Goal: Task Accomplishment & Management: Complete application form

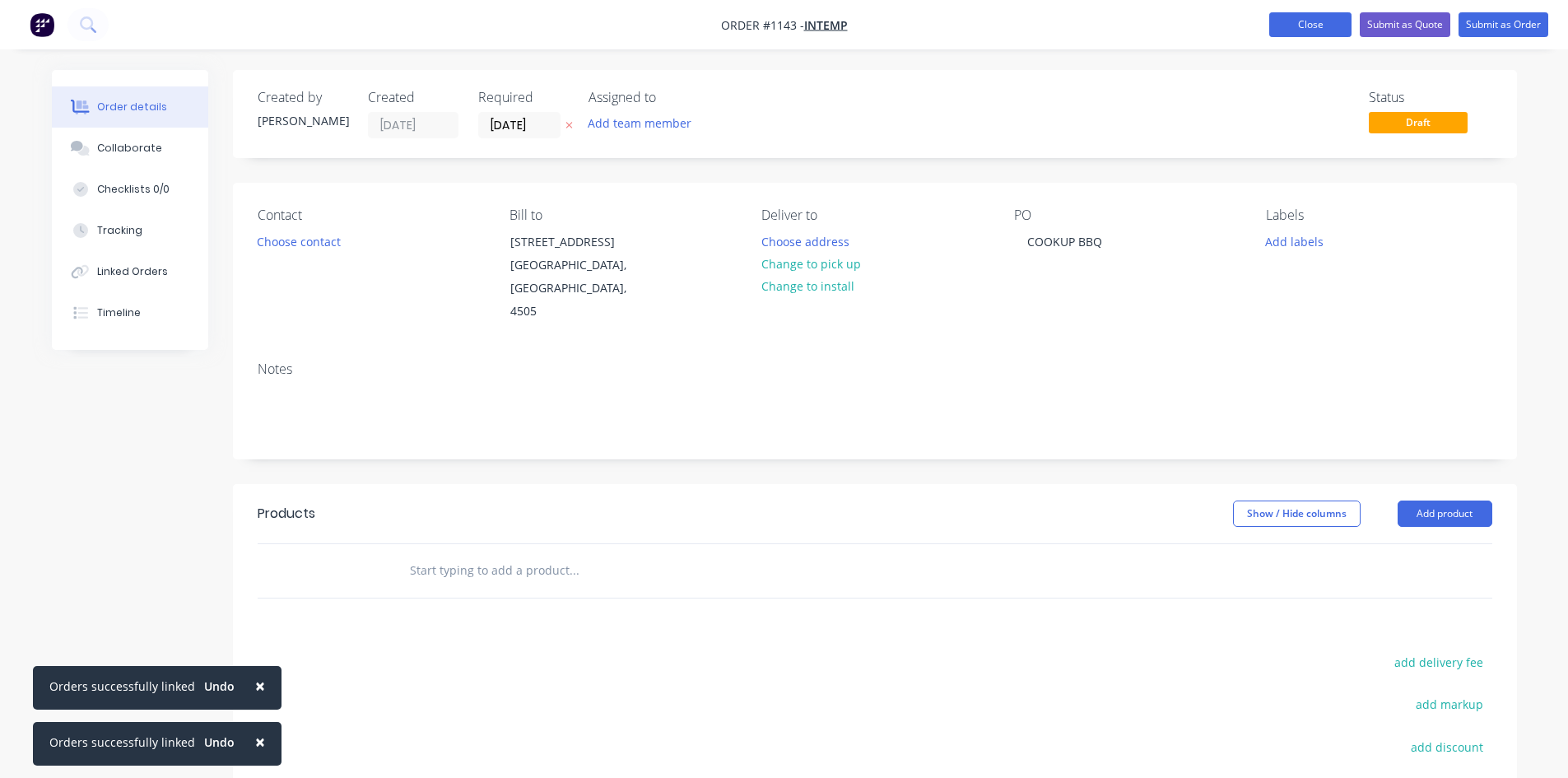
click at [1325, 28] on button "Close" at bounding box center [1310, 25] width 82 height 25
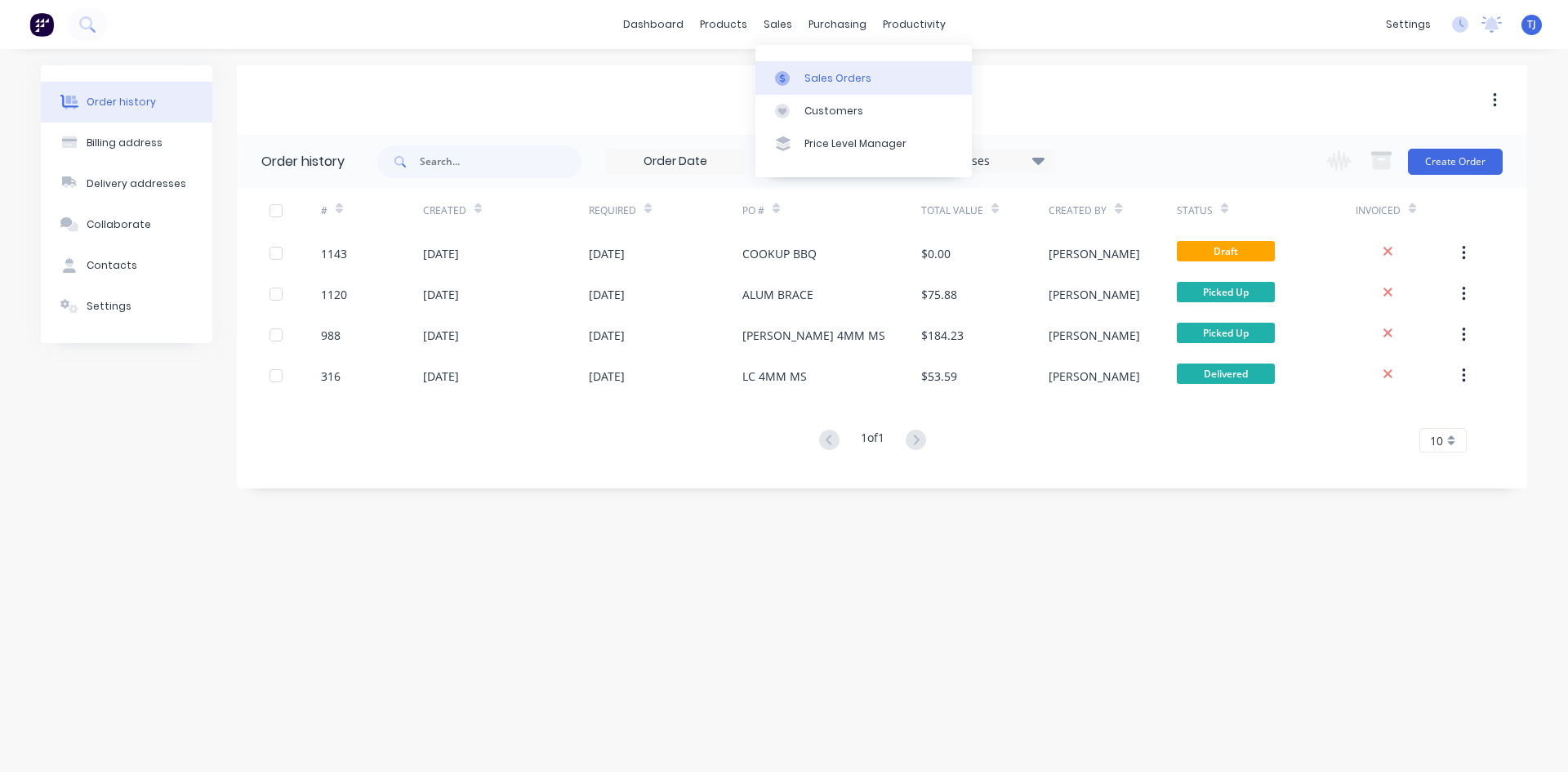
click at [824, 82] on div "Sales Orders" at bounding box center [838, 77] width 67 height 14
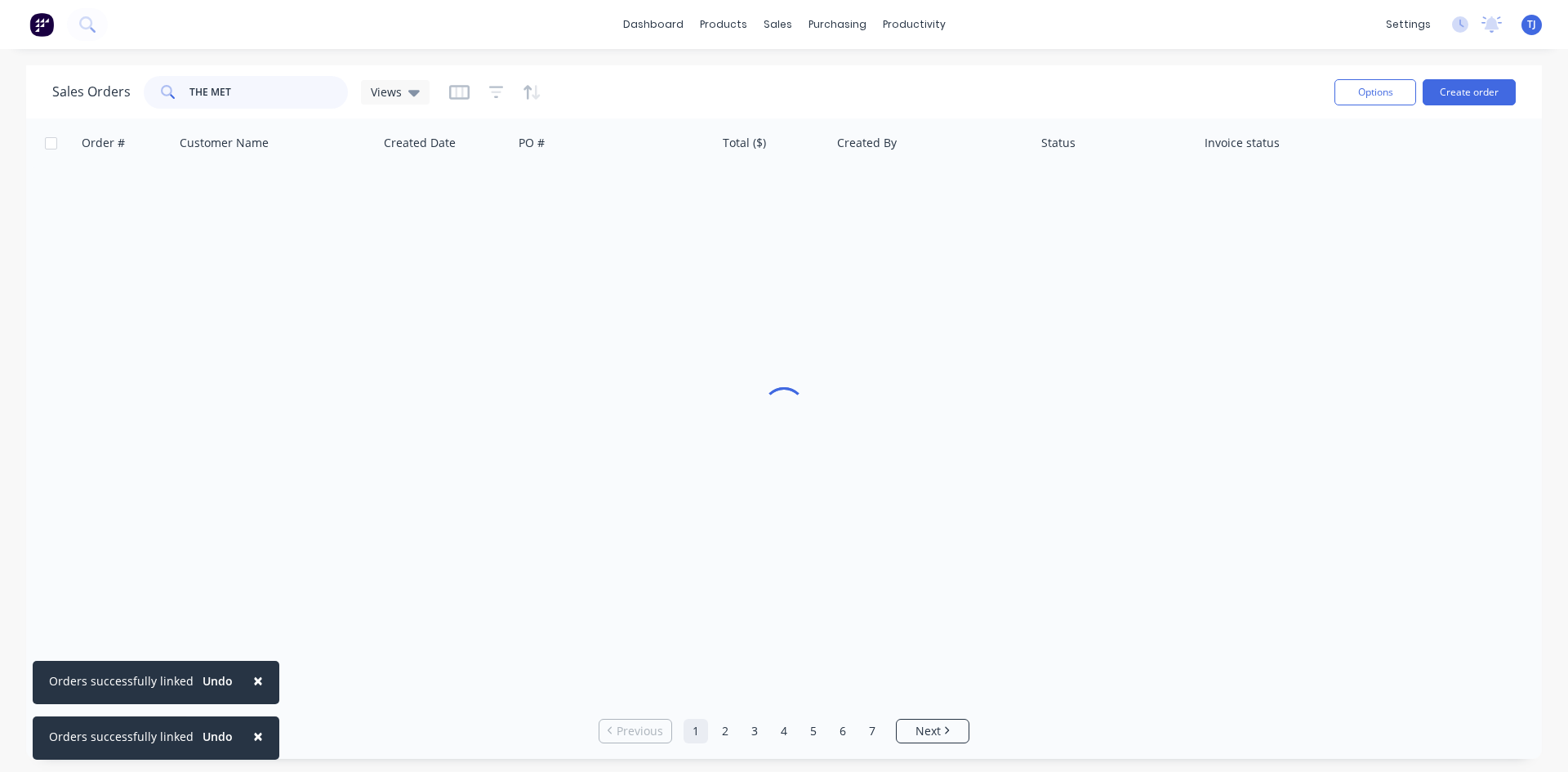
click at [211, 91] on input "THE MET" at bounding box center [268, 92] width 160 height 32
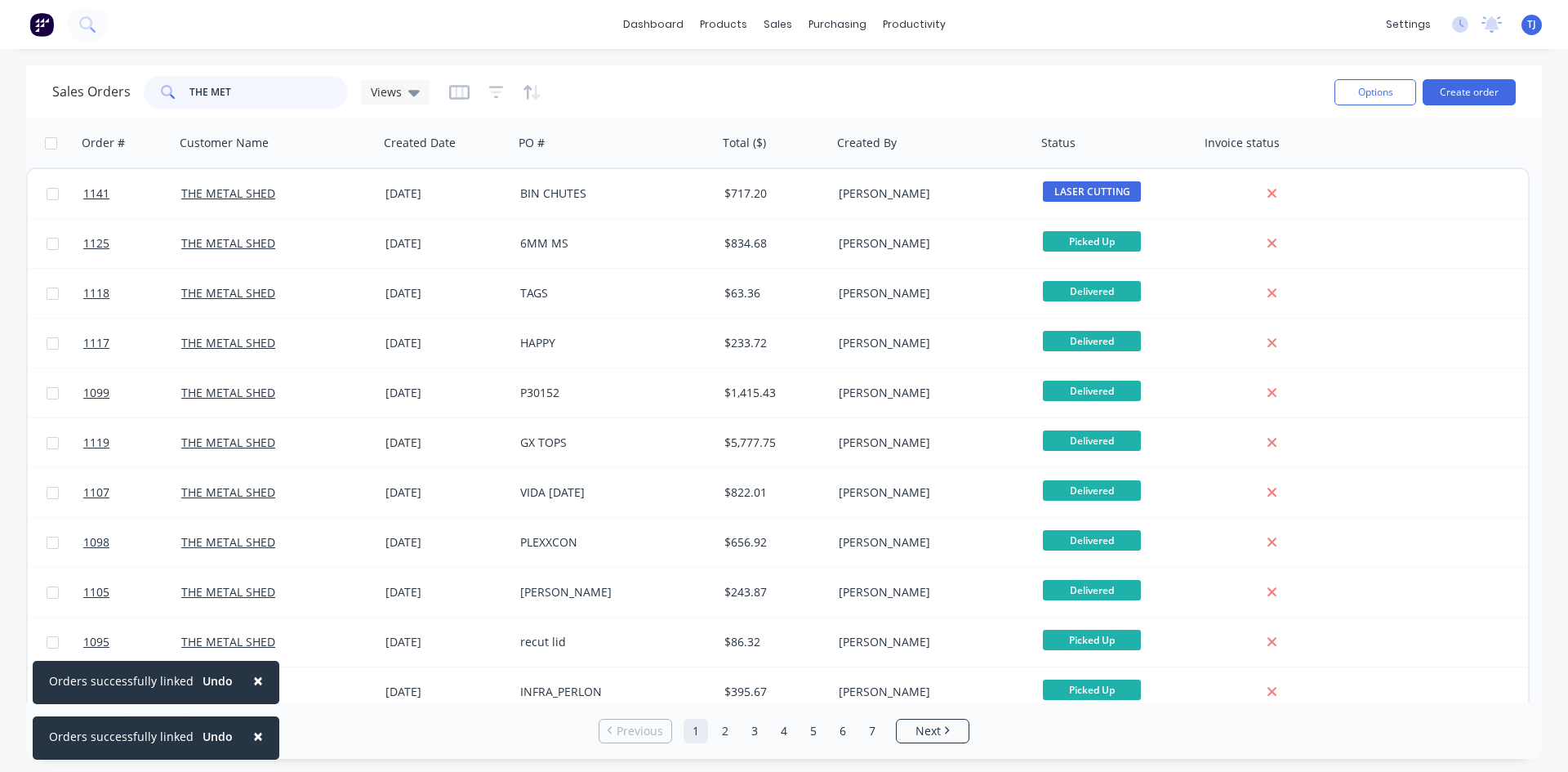
click at [211, 91] on input "THE MET" at bounding box center [268, 92] width 160 height 32
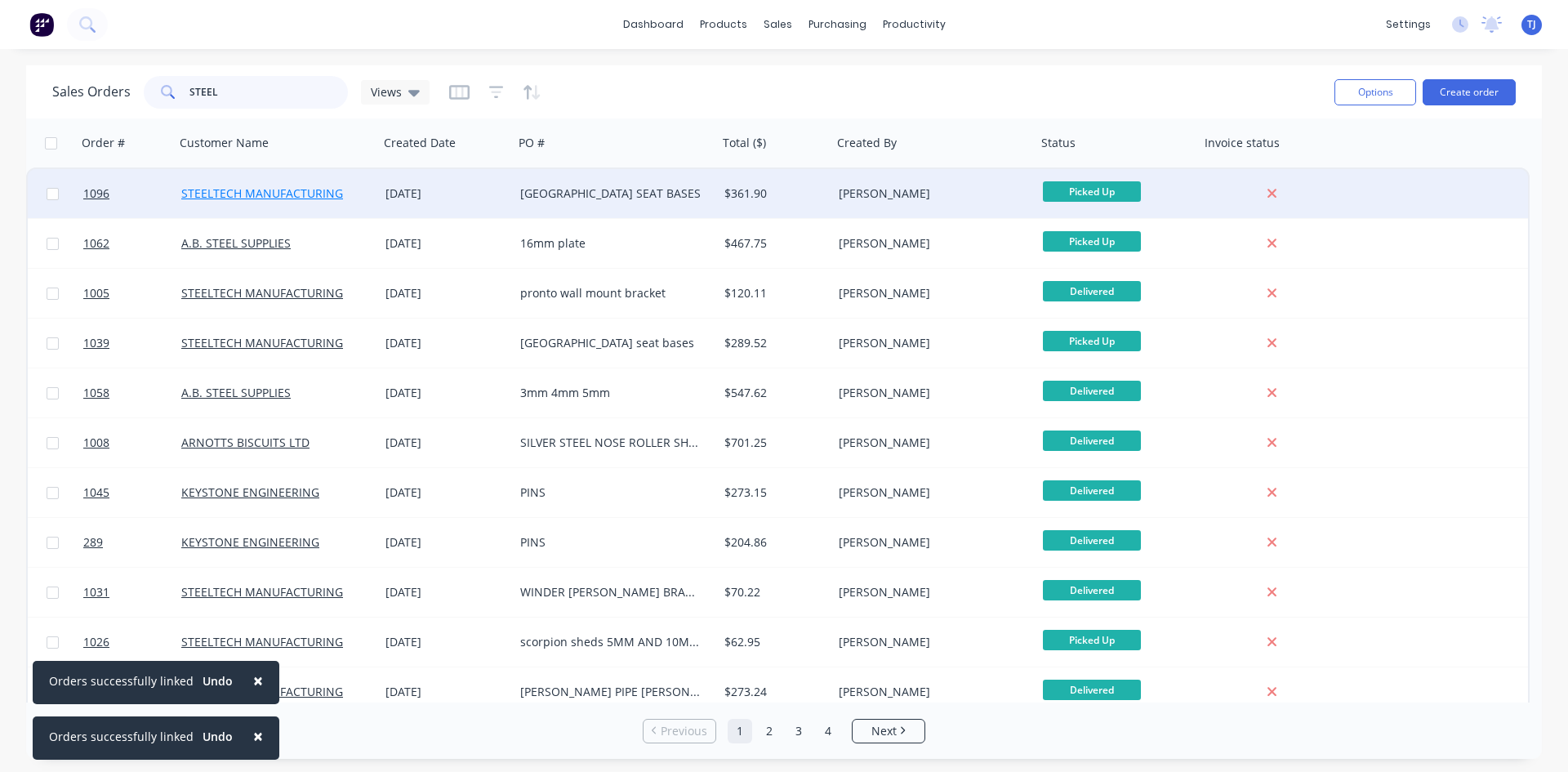
type input "STEEL"
click at [305, 199] on link "STEELTECH MANUFACTURING" at bounding box center [262, 193] width 161 height 15
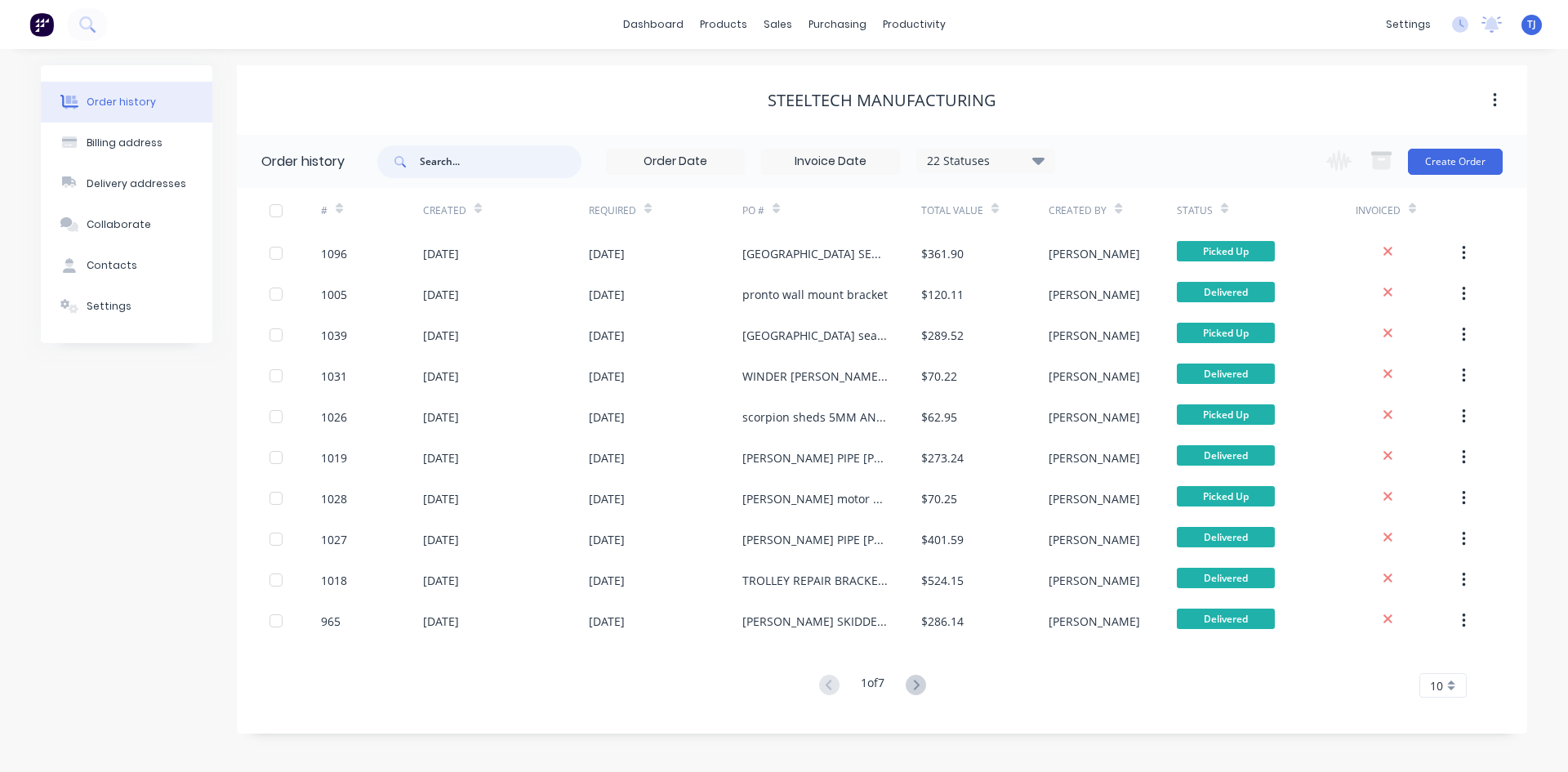
click at [464, 161] on input "text" at bounding box center [500, 161] width 161 height 32
type input "TROLLEY TRAYS"
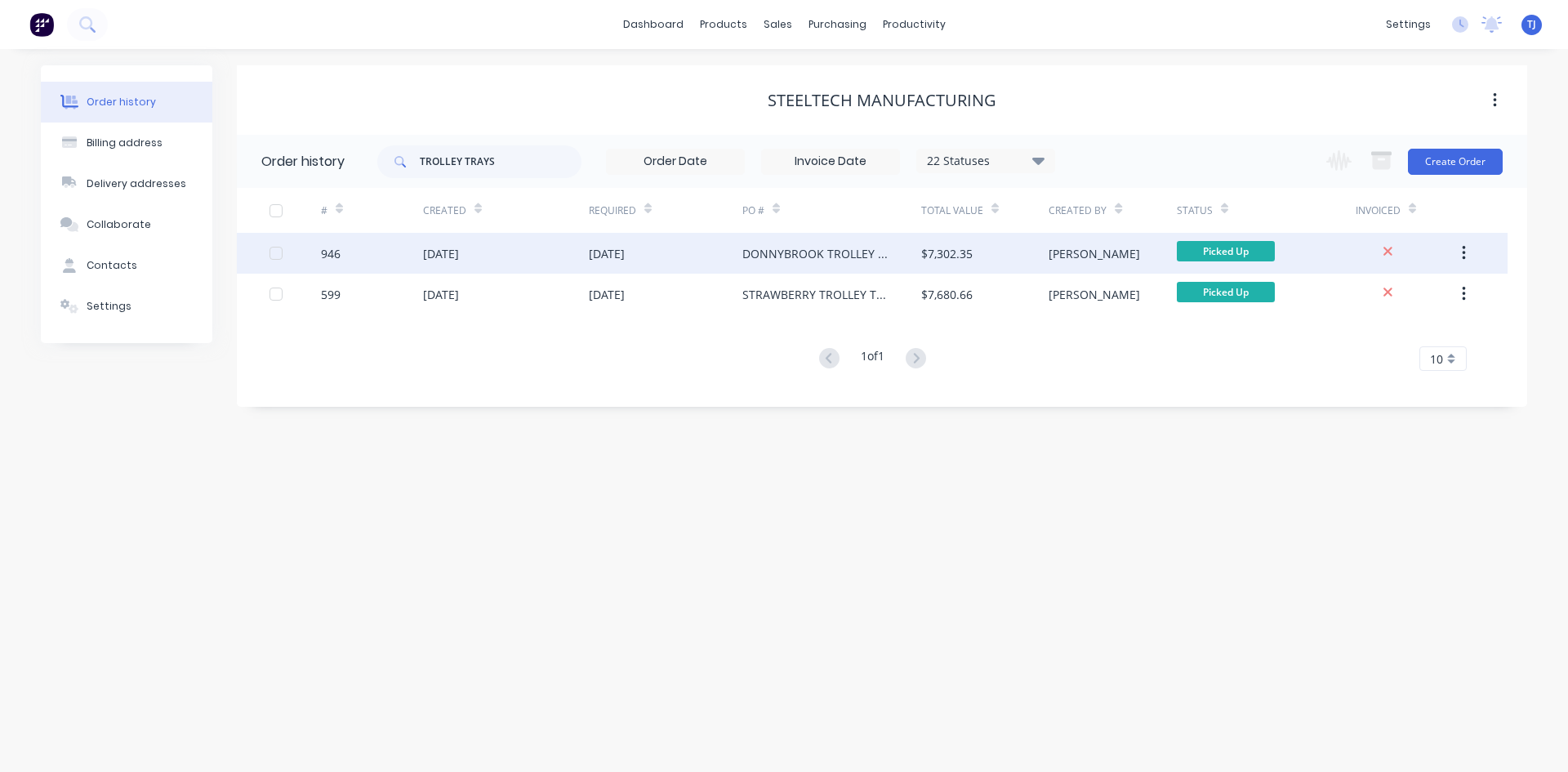
click at [857, 256] on div "DONNYBROOK TROLLEY TRAYS" at bounding box center [815, 253] width 146 height 17
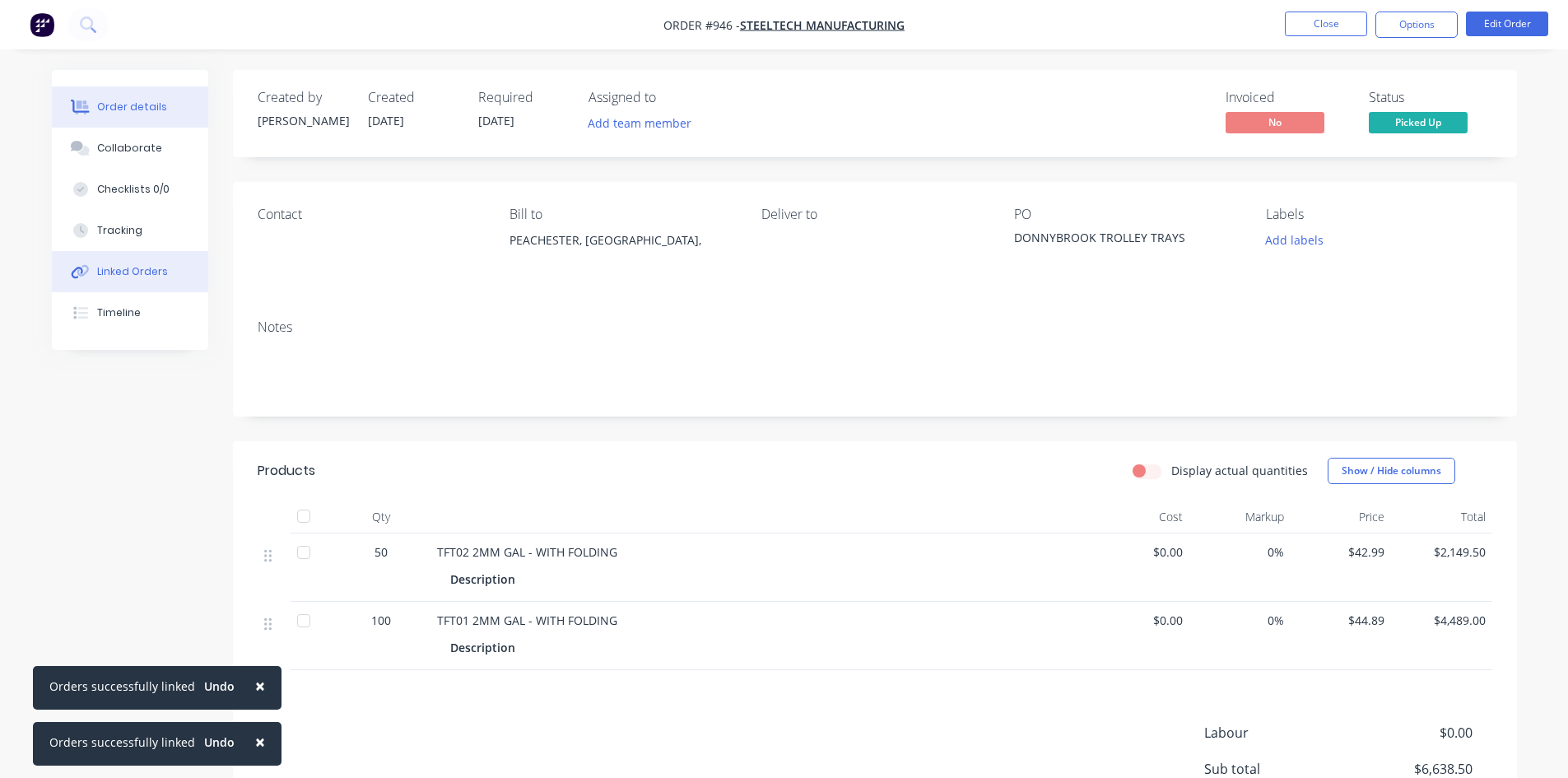
click at [153, 266] on div "Linked Orders" at bounding box center [133, 271] width 71 height 14
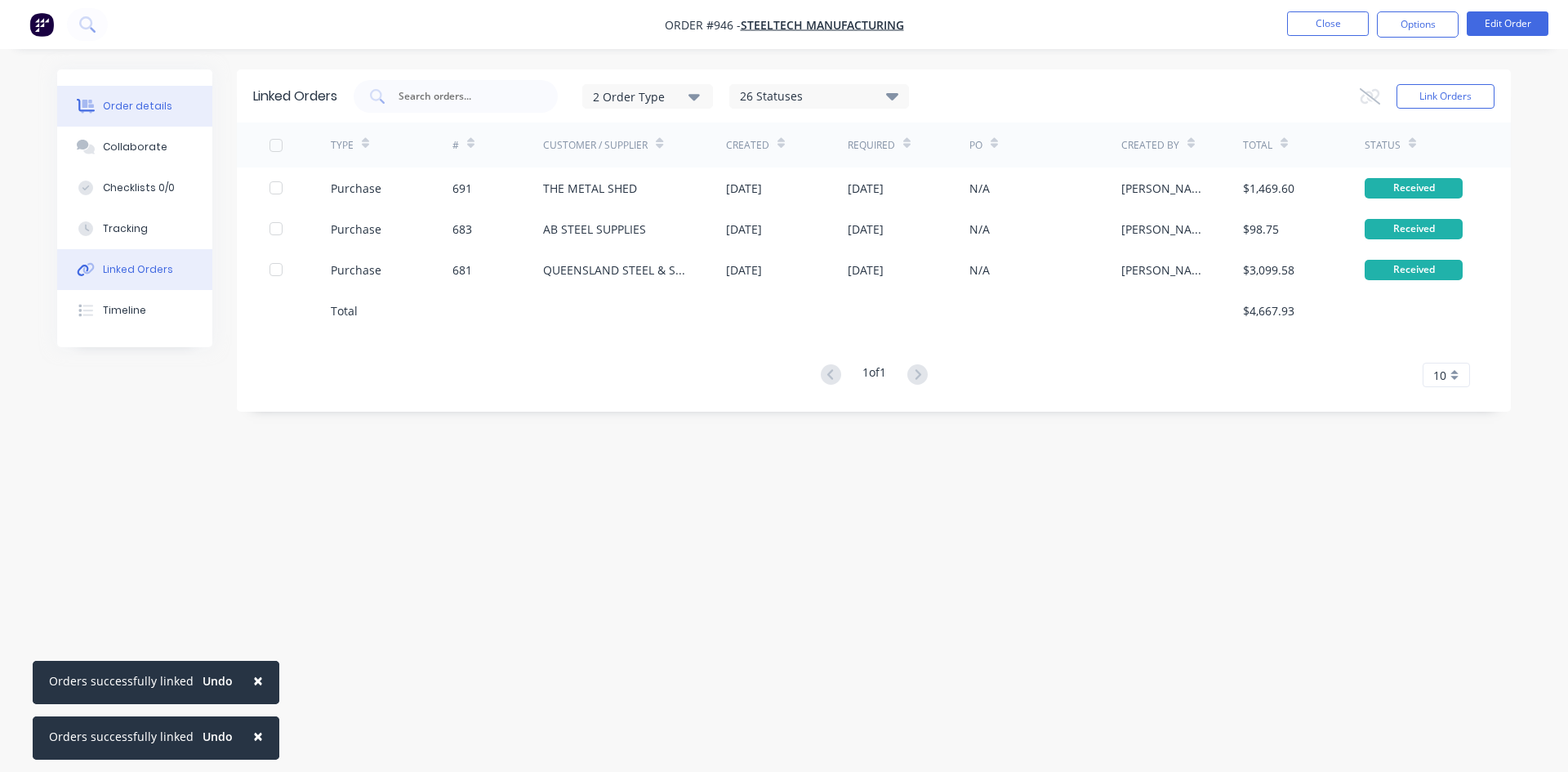
click at [107, 111] on div "Order details" at bounding box center [138, 105] width 70 height 14
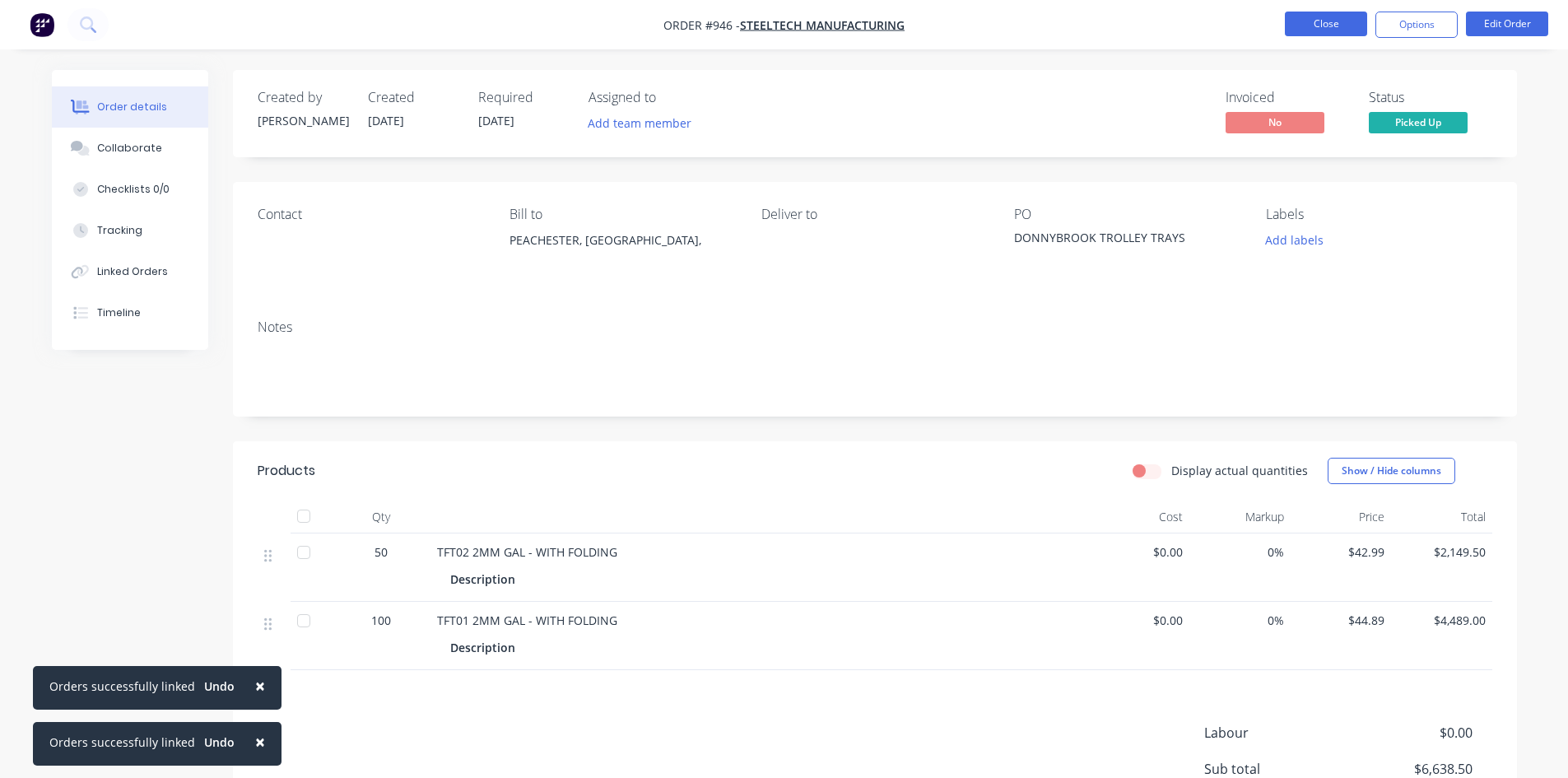
click at [1335, 25] on button "Close" at bounding box center [1325, 24] width 82 height 25
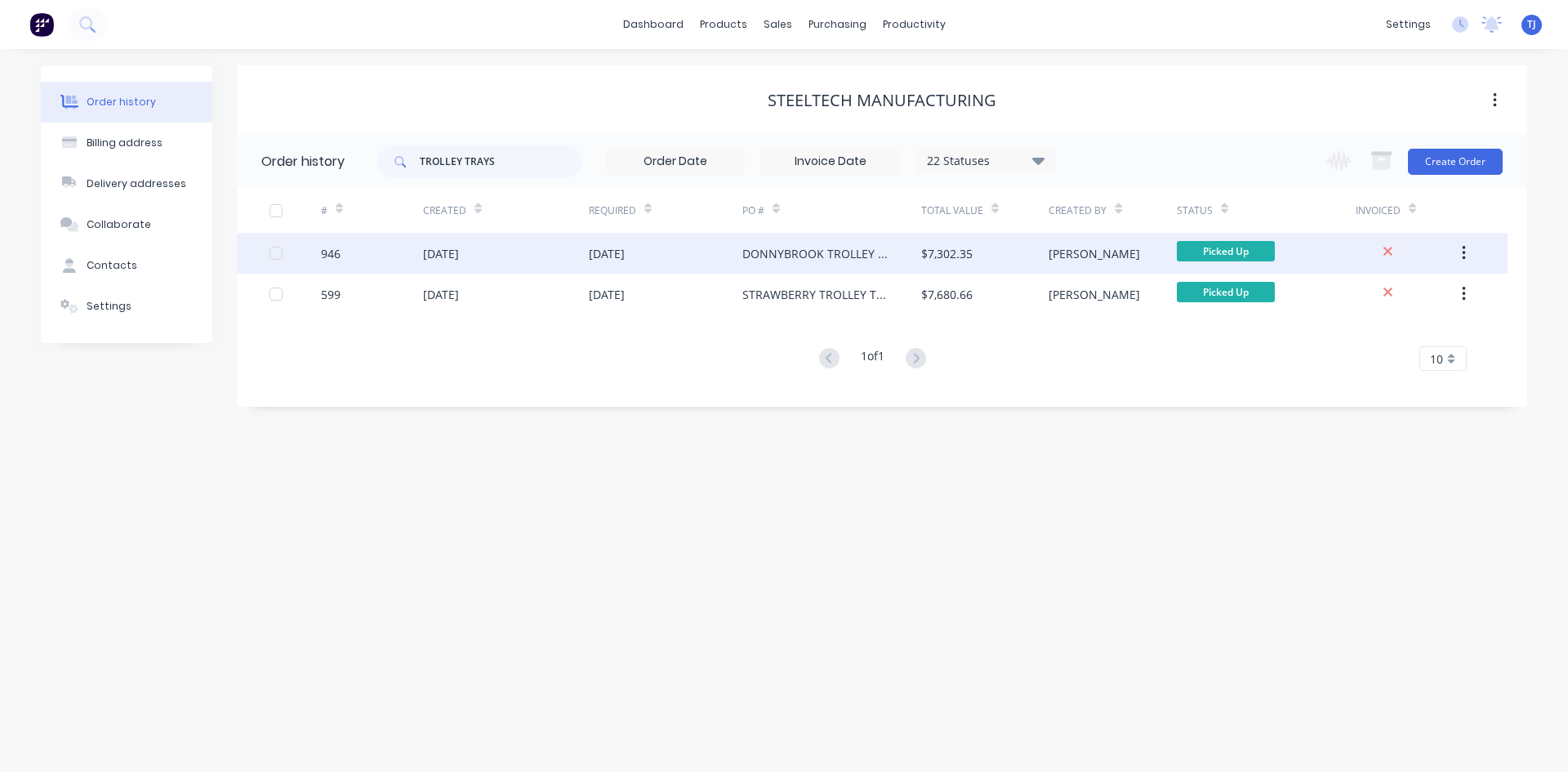
click at [459, 256] on div "[DATE]" at bounding box center [441, 253] width 36 height 17
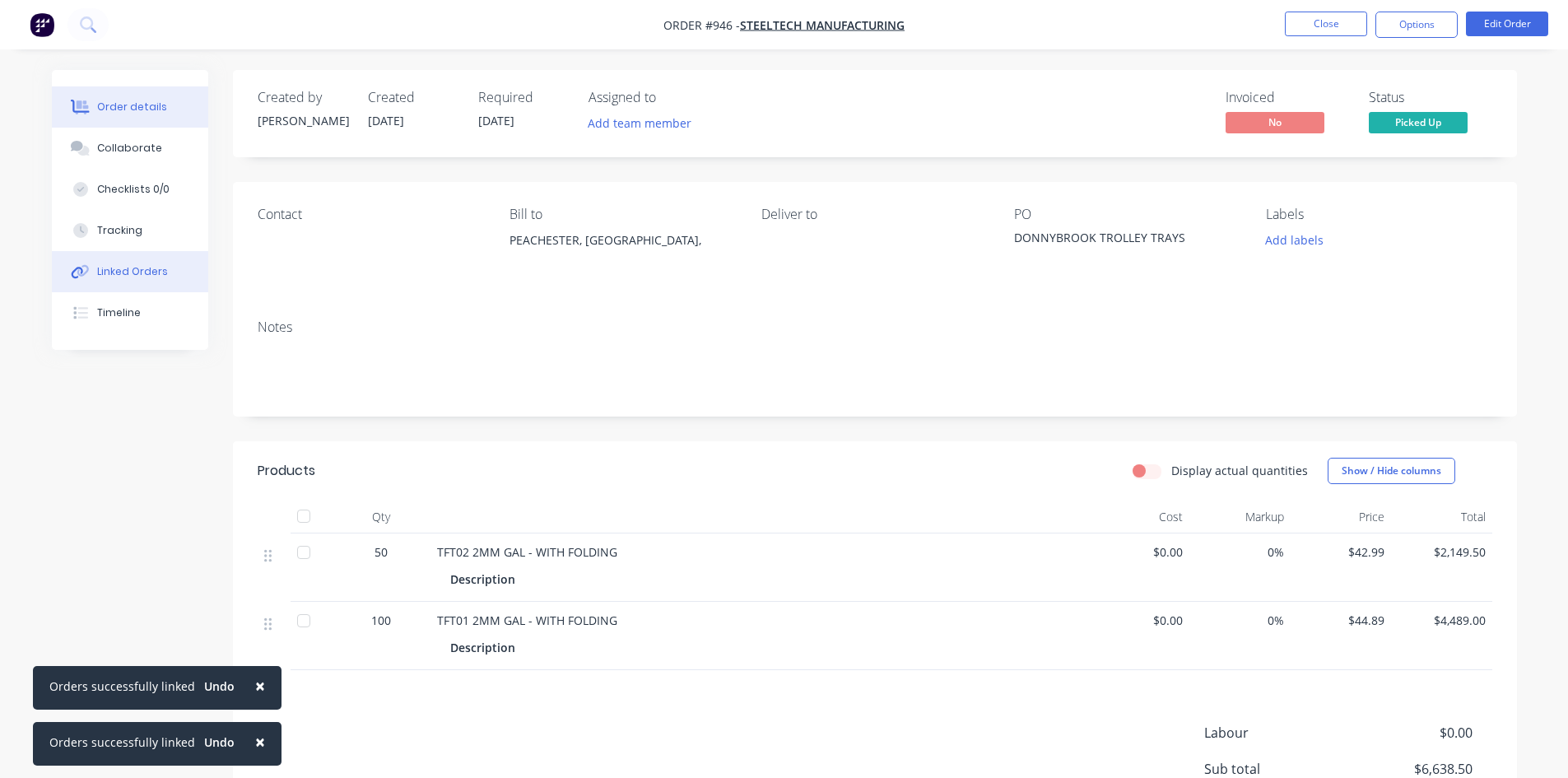
click at [159, 262] on button "Linked Orders" at bounding box center [130, 272] width 156 height 41
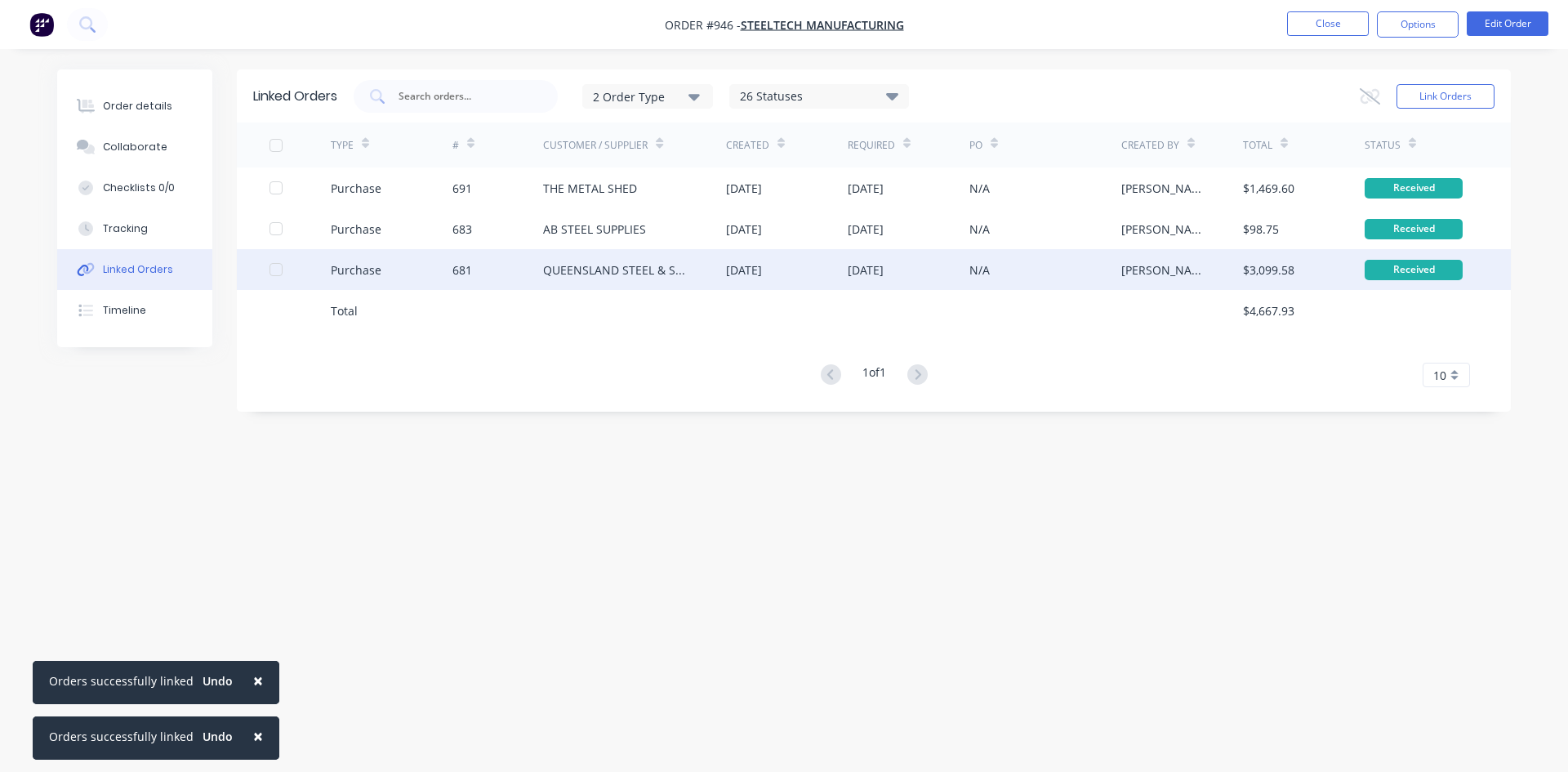
click at [645, 271] on div "QUEENSLAND STEEL & SHEET" at bounding box center [617, 270] width 150 height 17
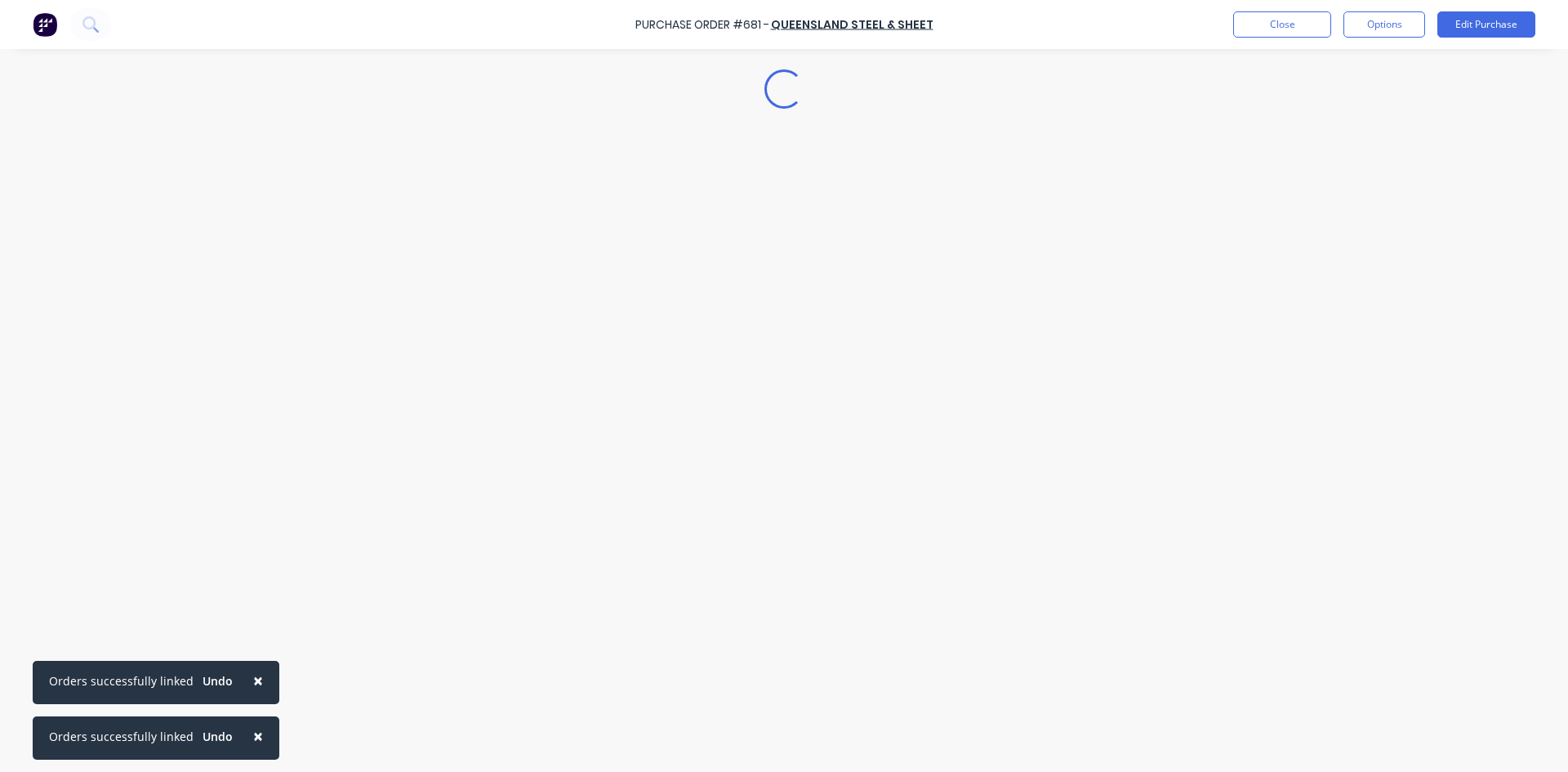
type textarea "x"
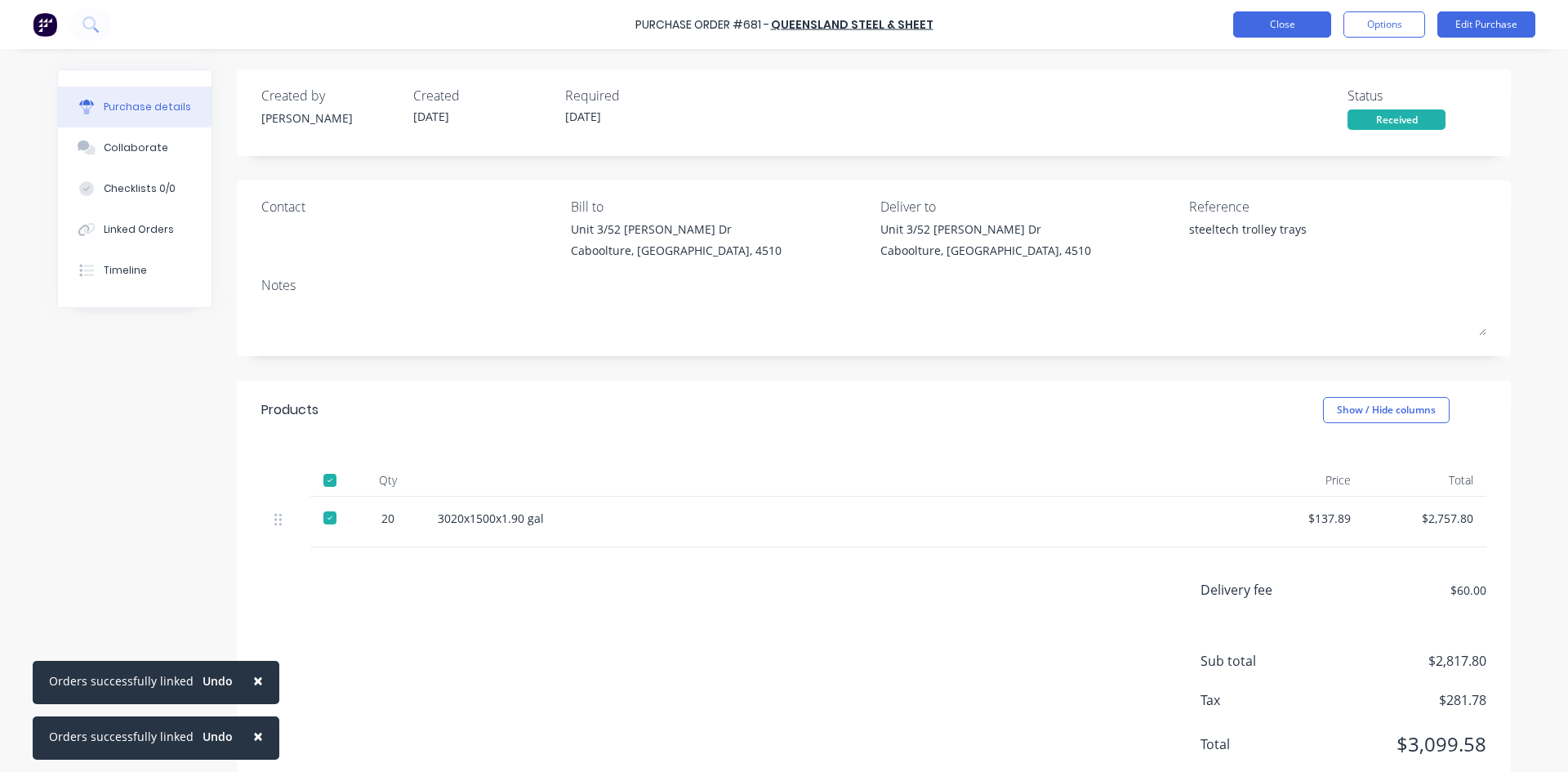
click at [1268, 28] on button "Close" at bounding box center [1282, 24] width 98 height 26
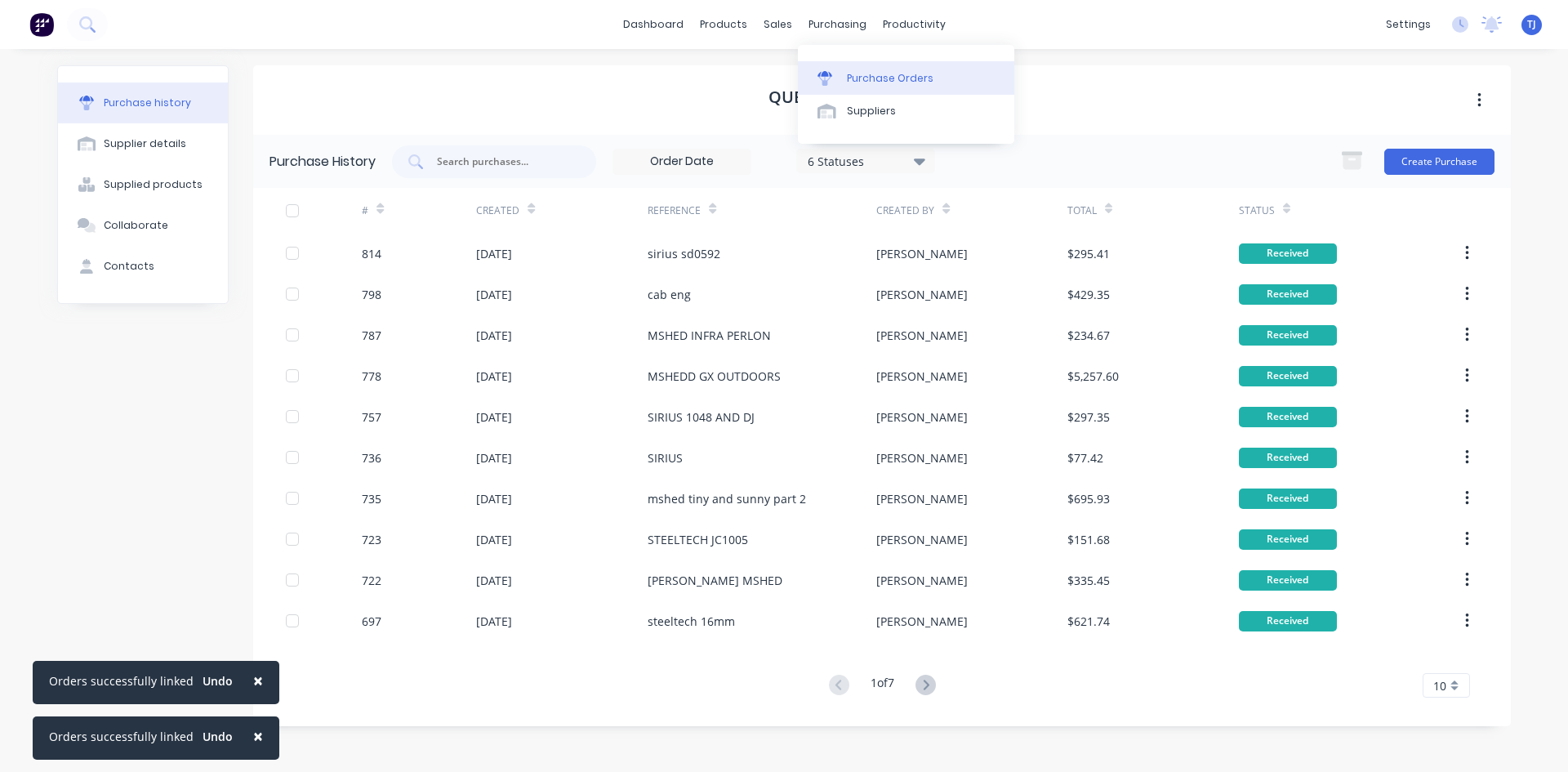
click at [880, 75] on div "Purchase Orders" at bounding box center [890, 77] width 87 height 14
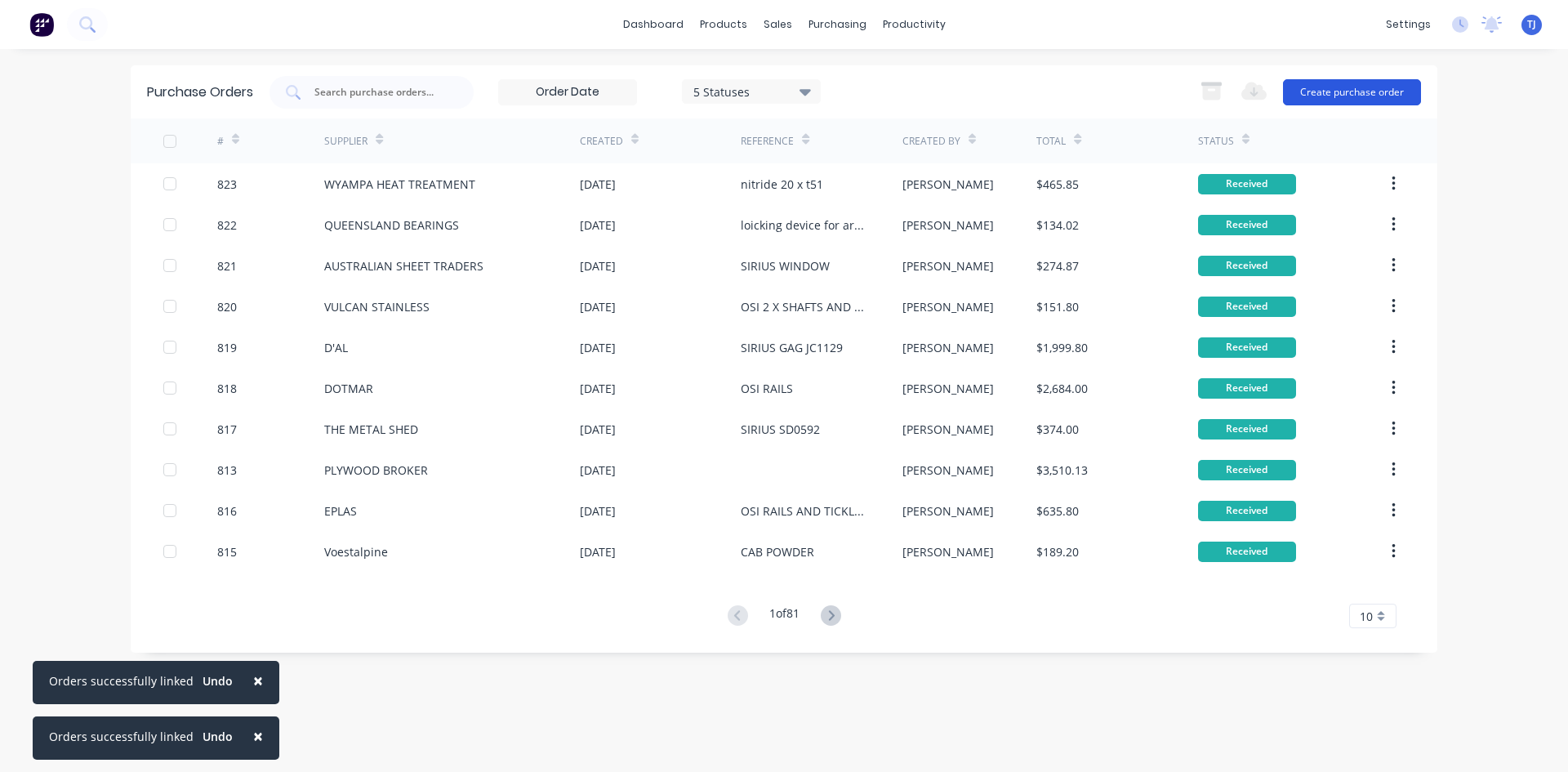
click at [1313, 97] on button "Create purchase order" at bounding box center [1352, 92] width 138 height 26
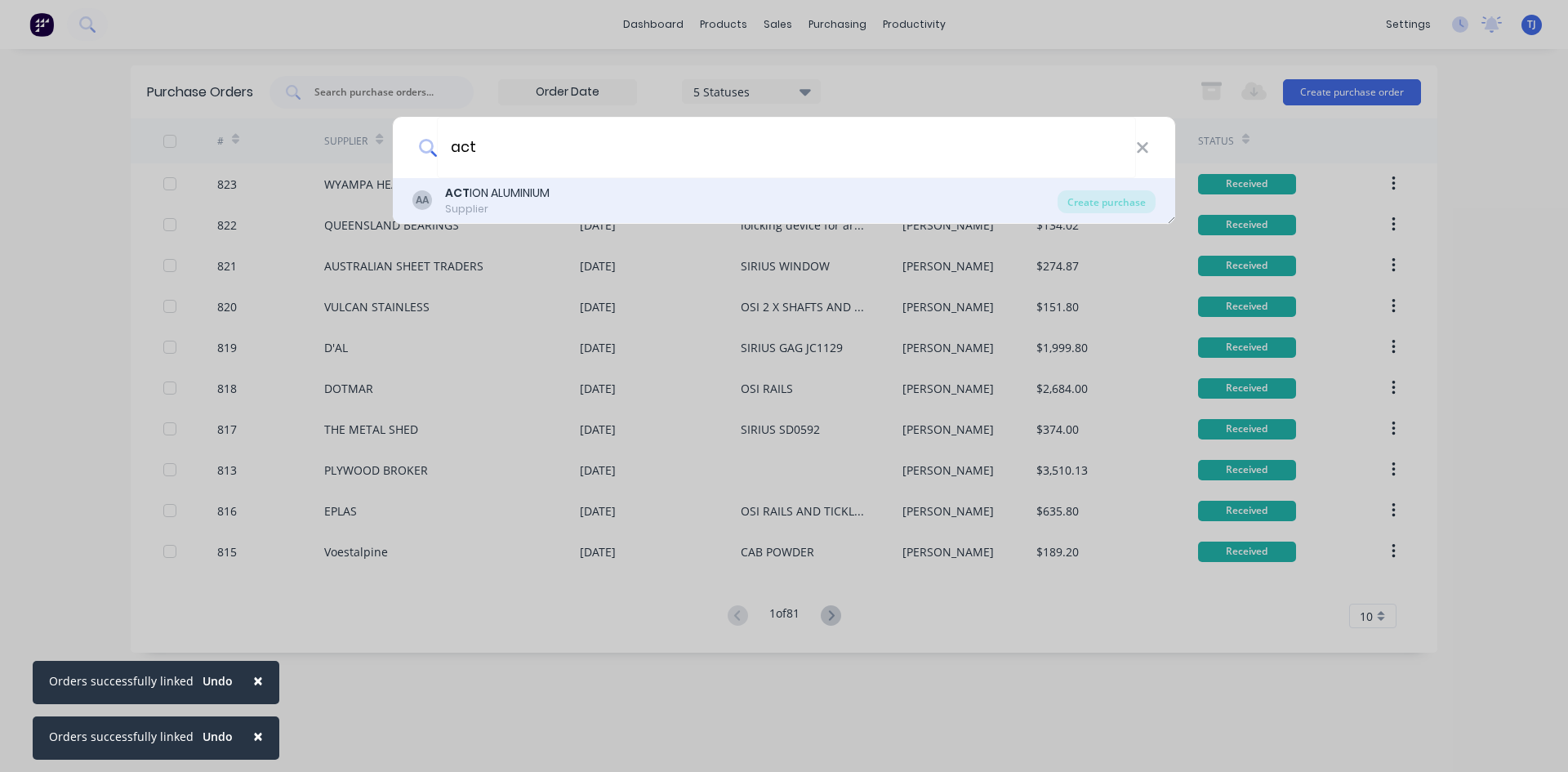
type input "act"
click at [452, 203] on div "Supplier" at bounding box center [497, 208] width 104 height 14
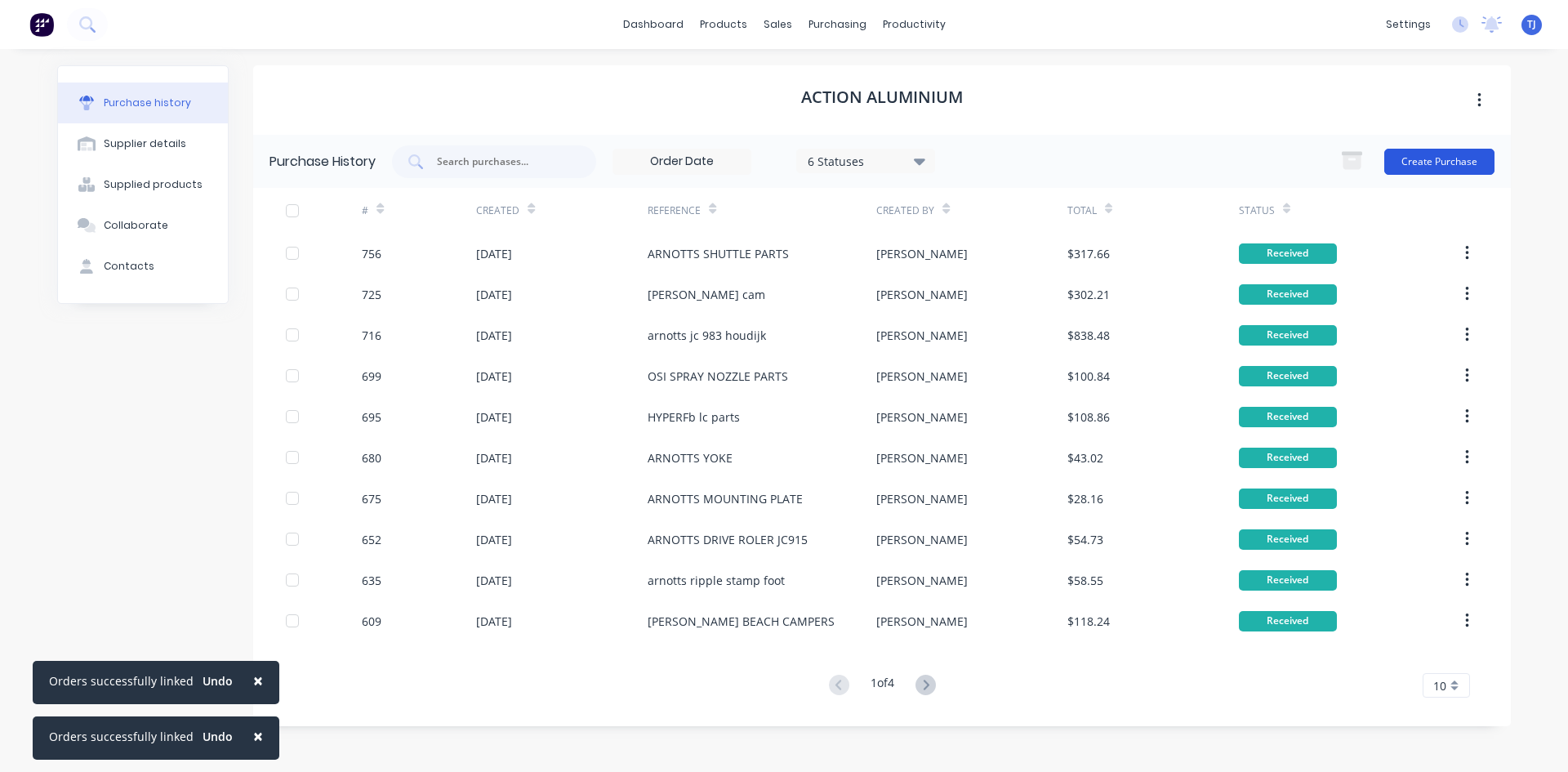
click at [1431, 163] on button "Create Purchase" at bounding box center [1439, 161] width 110 height 26
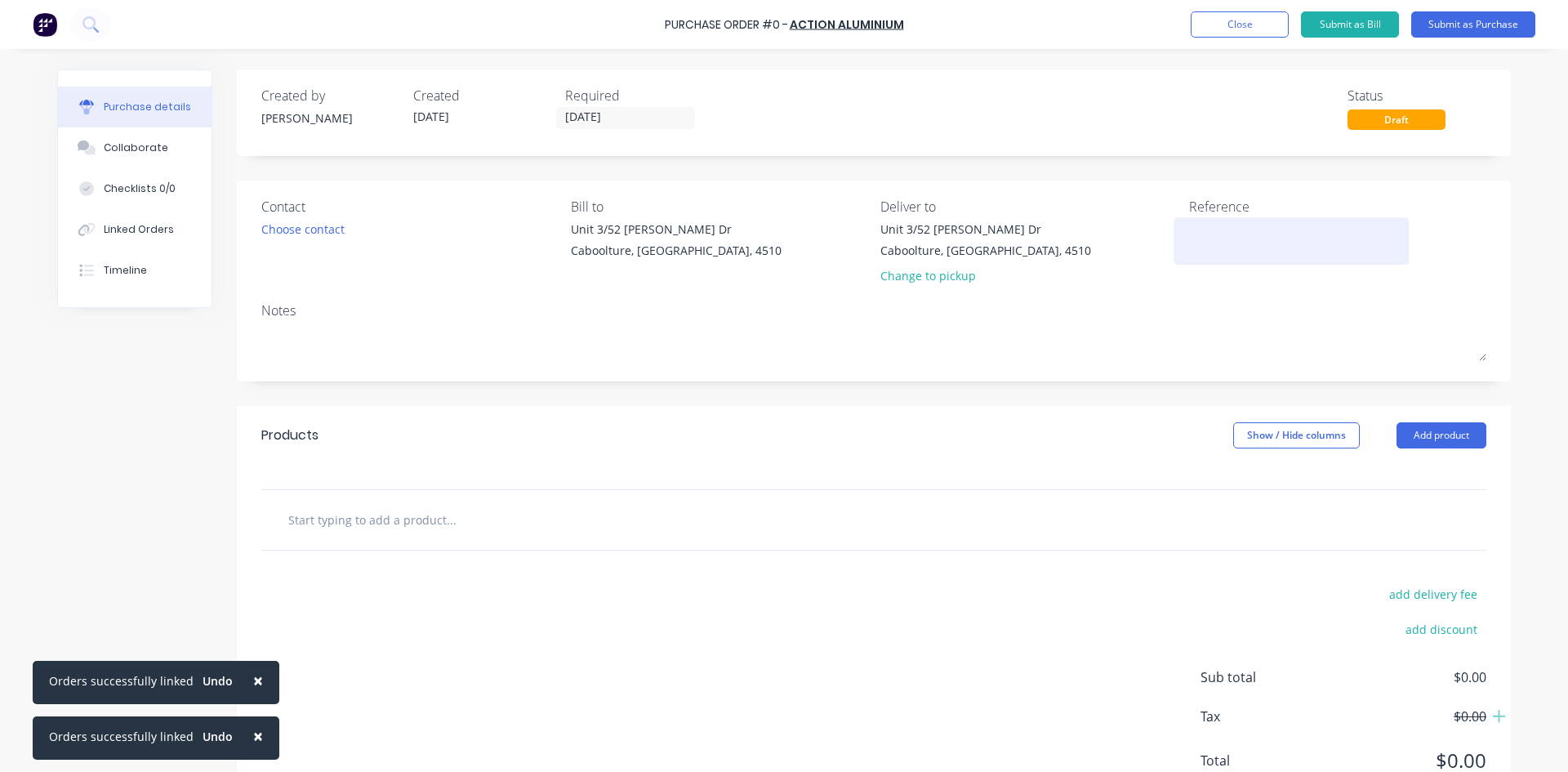
click at [1191, 245] on textarea at bounding box center [1292, 239] width 204 height 36
type textarea "TRAM PLATES"
type textarea "x"
type textarea "TRAM PLATES"
click at [1437, 442] on button "Add product" at bounding box center [1442, 435] width 90 height 26
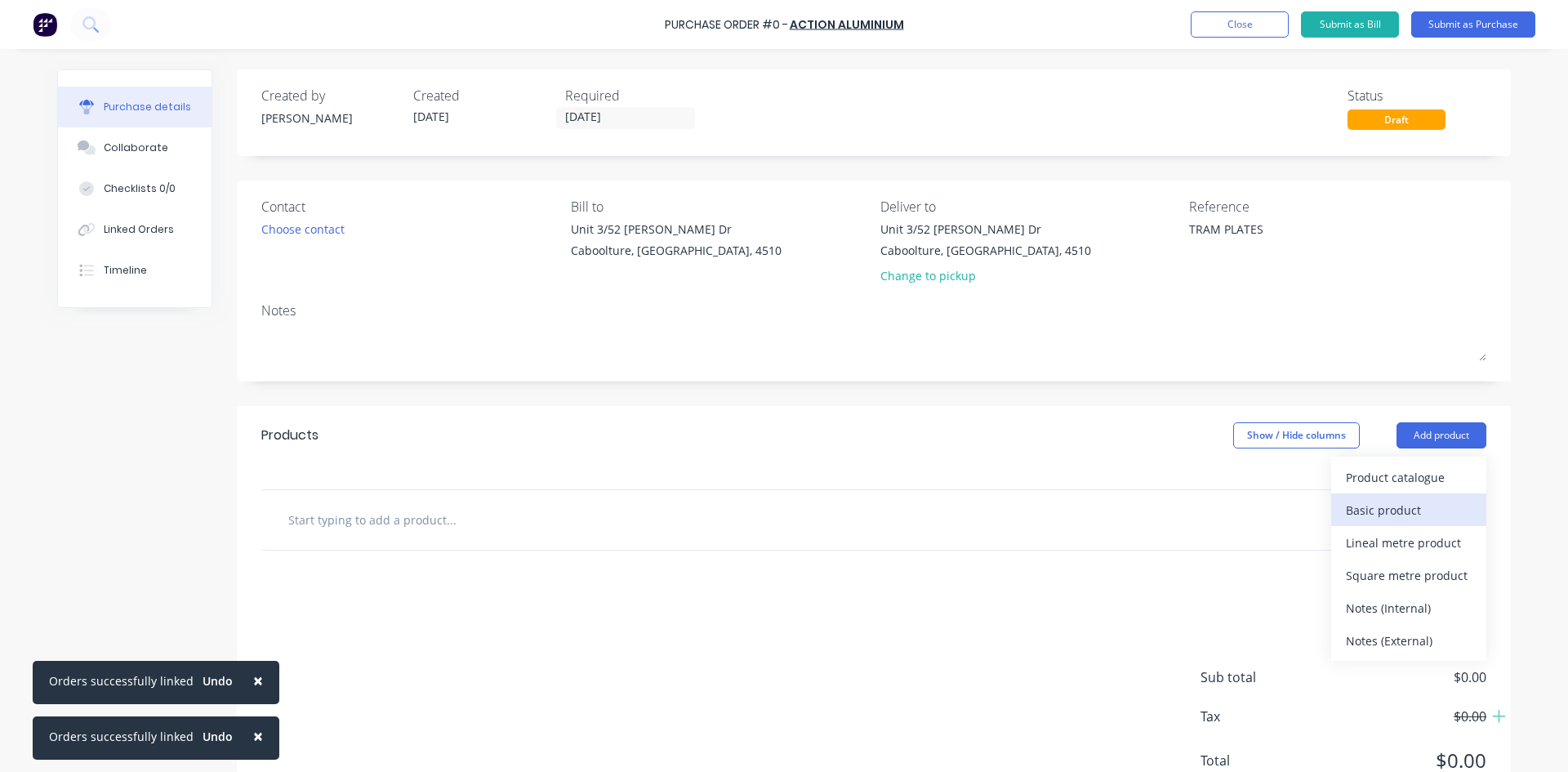
click at [1417, 513] on div "Basic product" at bounding box center [1409, 509] width 126 height 24
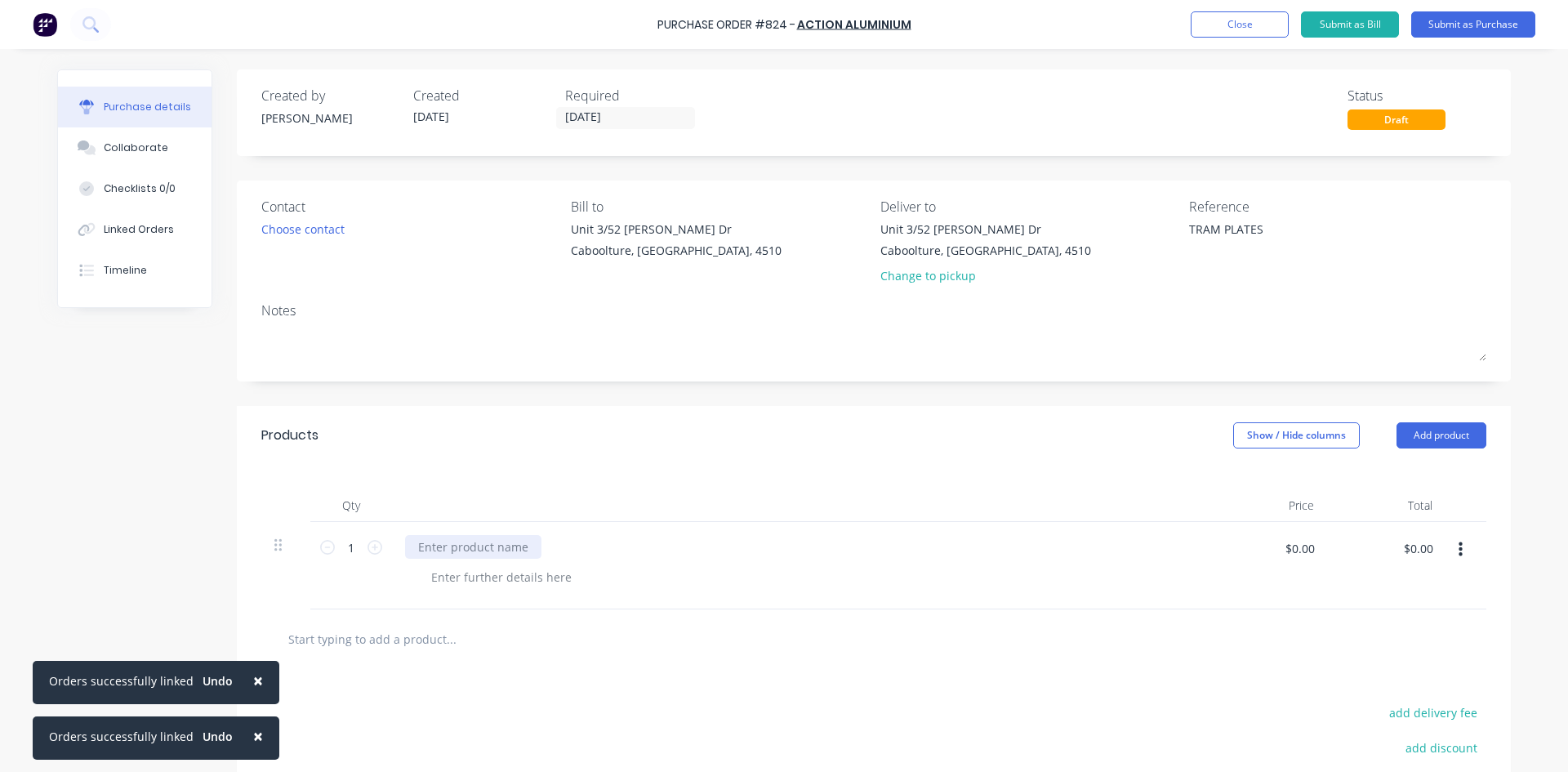
type textarea "x"
click at [433, 551] on div at bounding box center [473, 547] width 137 height 24
type textarea "x"
type input "53.20"
type textarea "x"
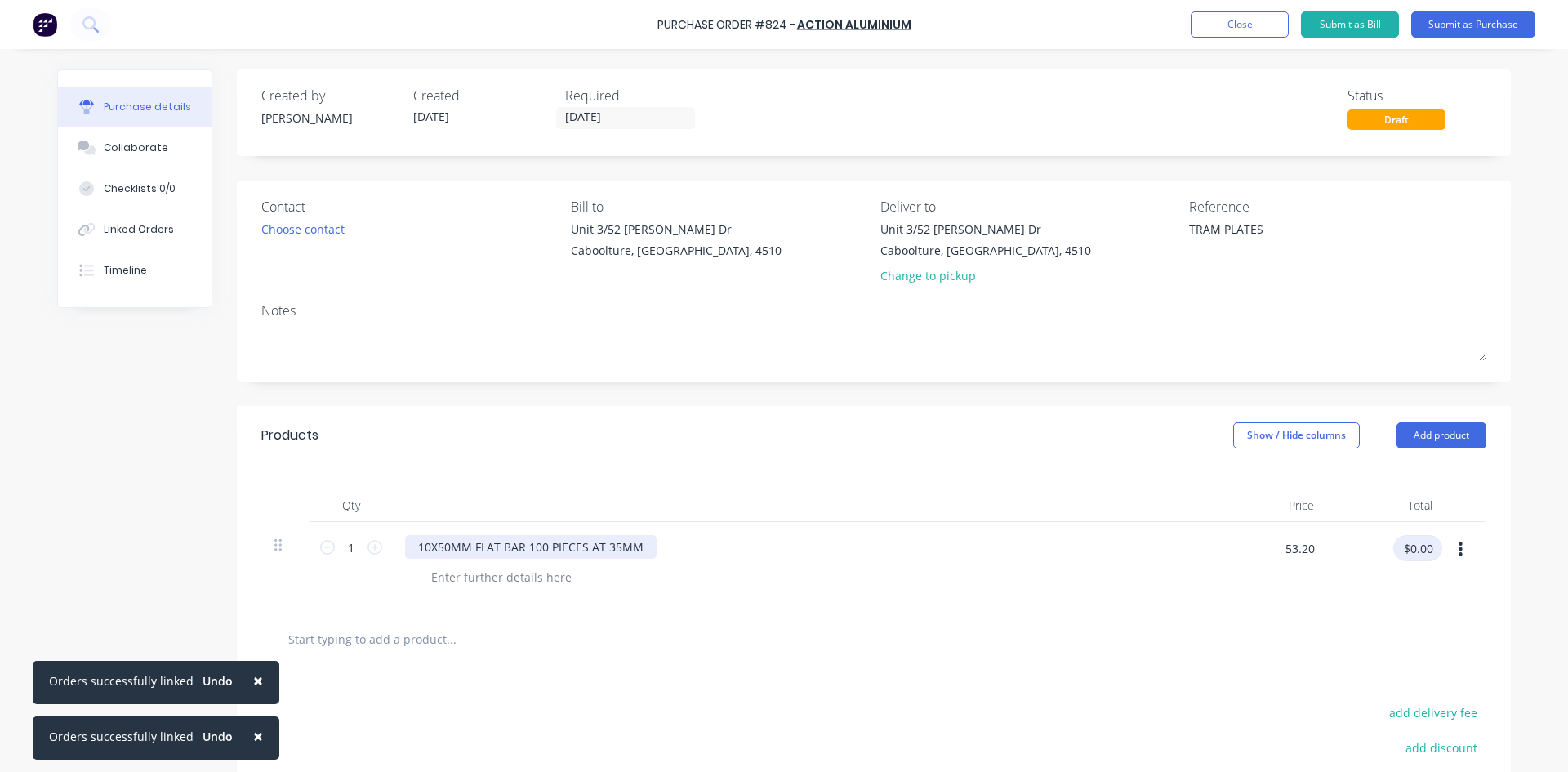
type input "$53.20"
click at [1479, 35] on button "Submit as Purchase" at bounding box center [1473, 24] width 124 height 26
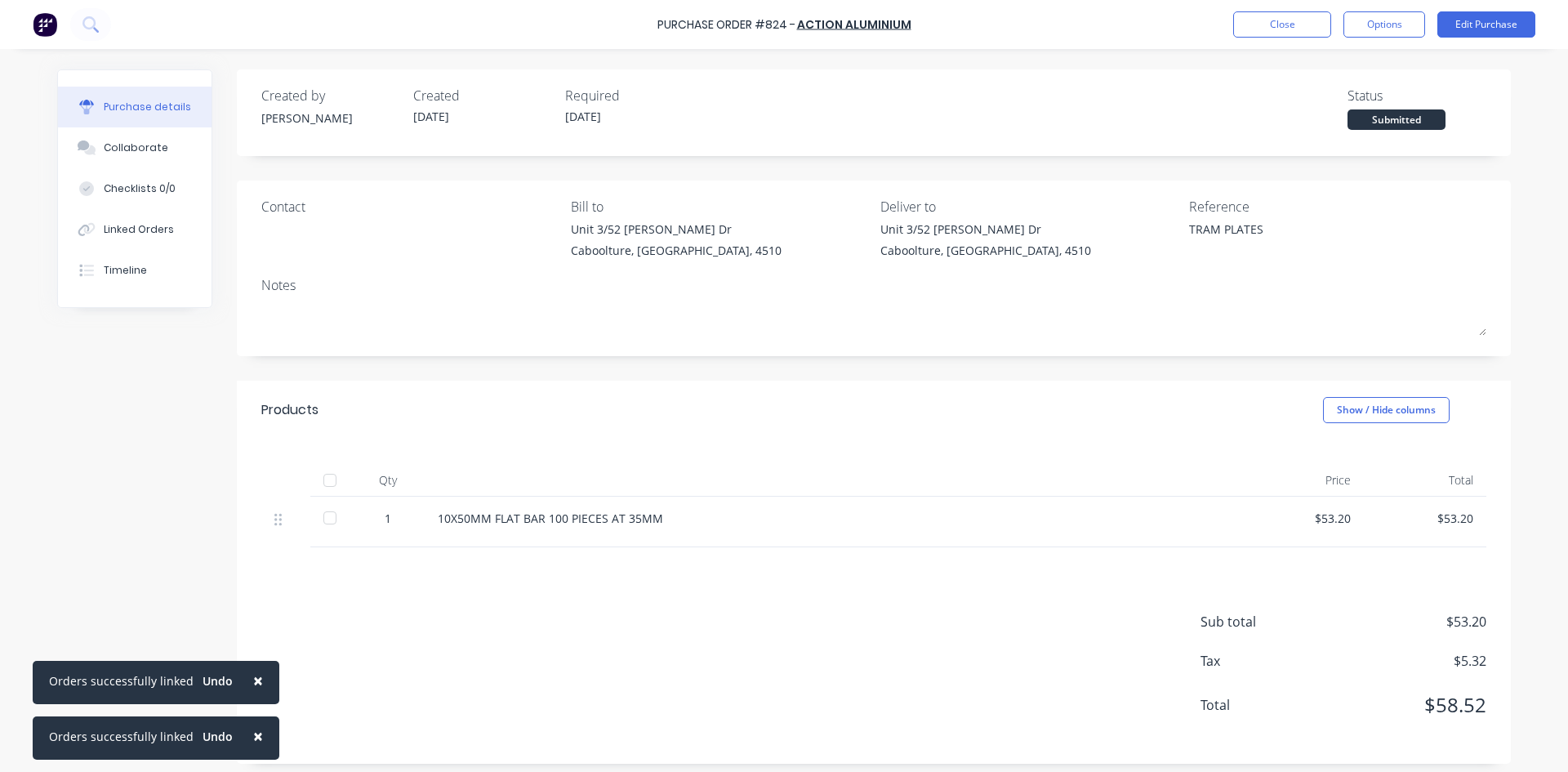
click at [322, 485] on div at bounding box center [330, 480] width 32 height 32
type textarea "x"
click at [143, 227] on div "Linked Orders" at bounding box center [140, 228] width 71 height 14
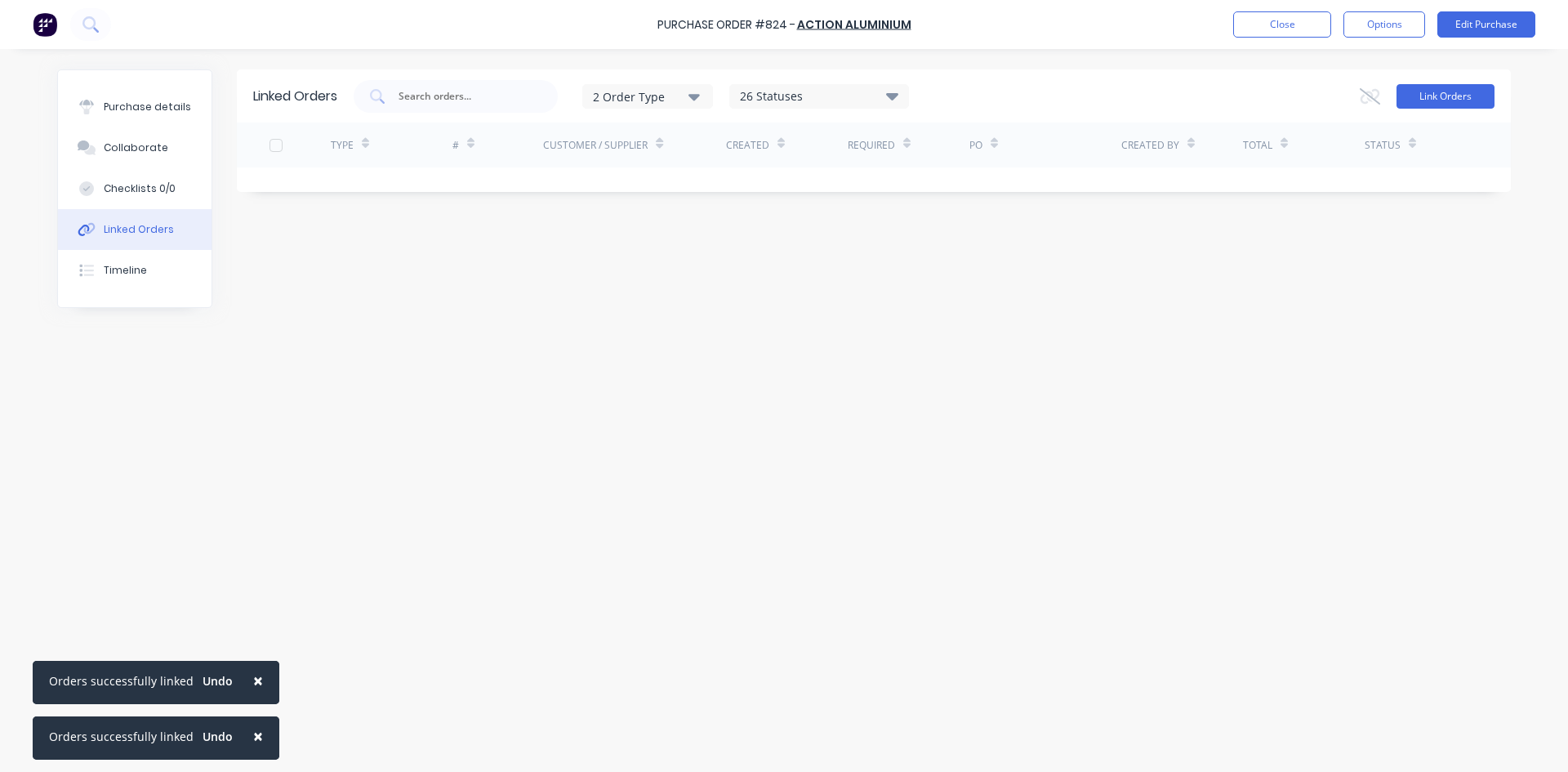
click at [1476, 90] on button "Link Orders" at bounding box center [1446, 96] width 98 height 25
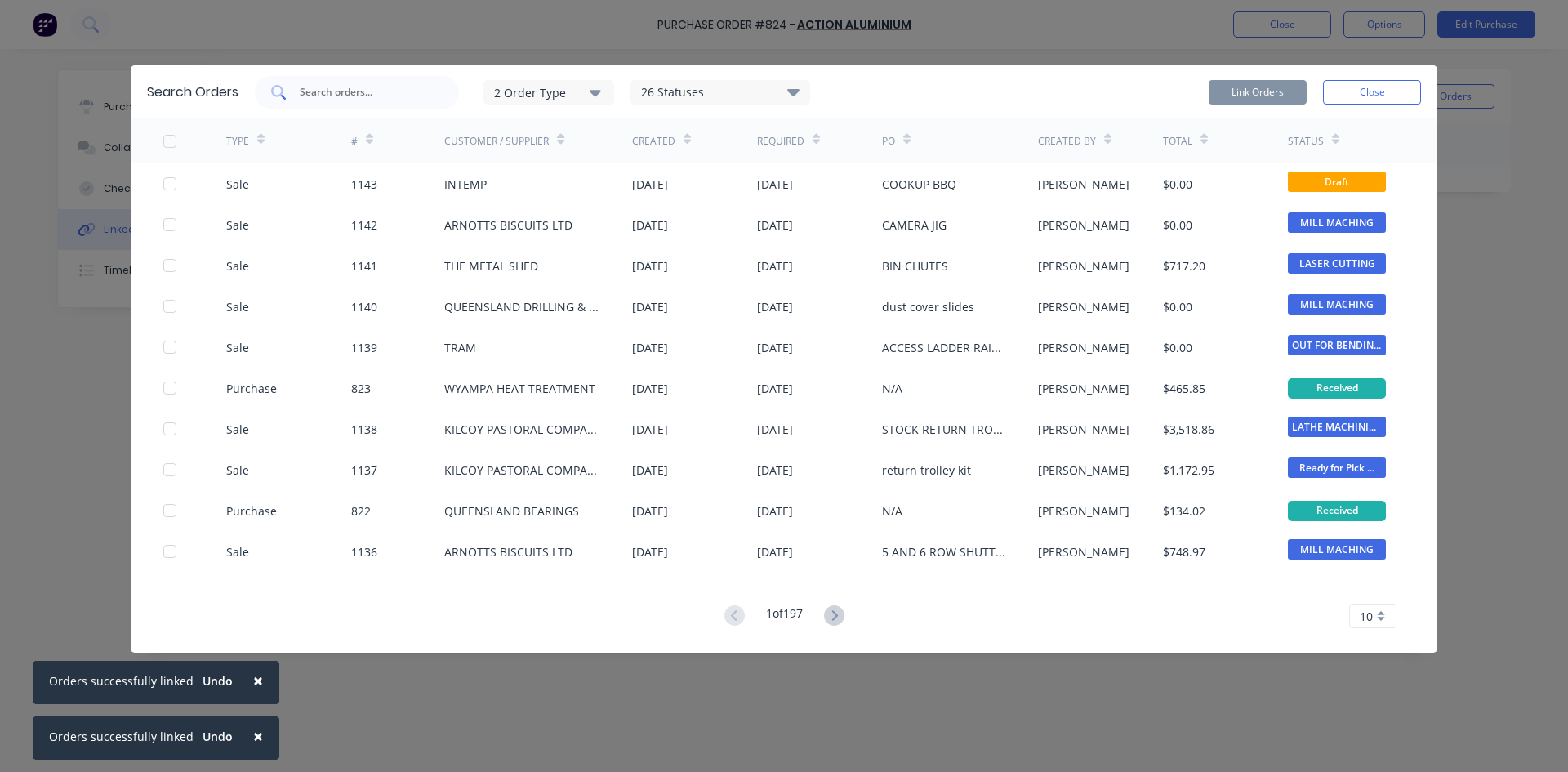
click at [382, 87] on input "text" at bounding box center [366, 92] width 136 height 16
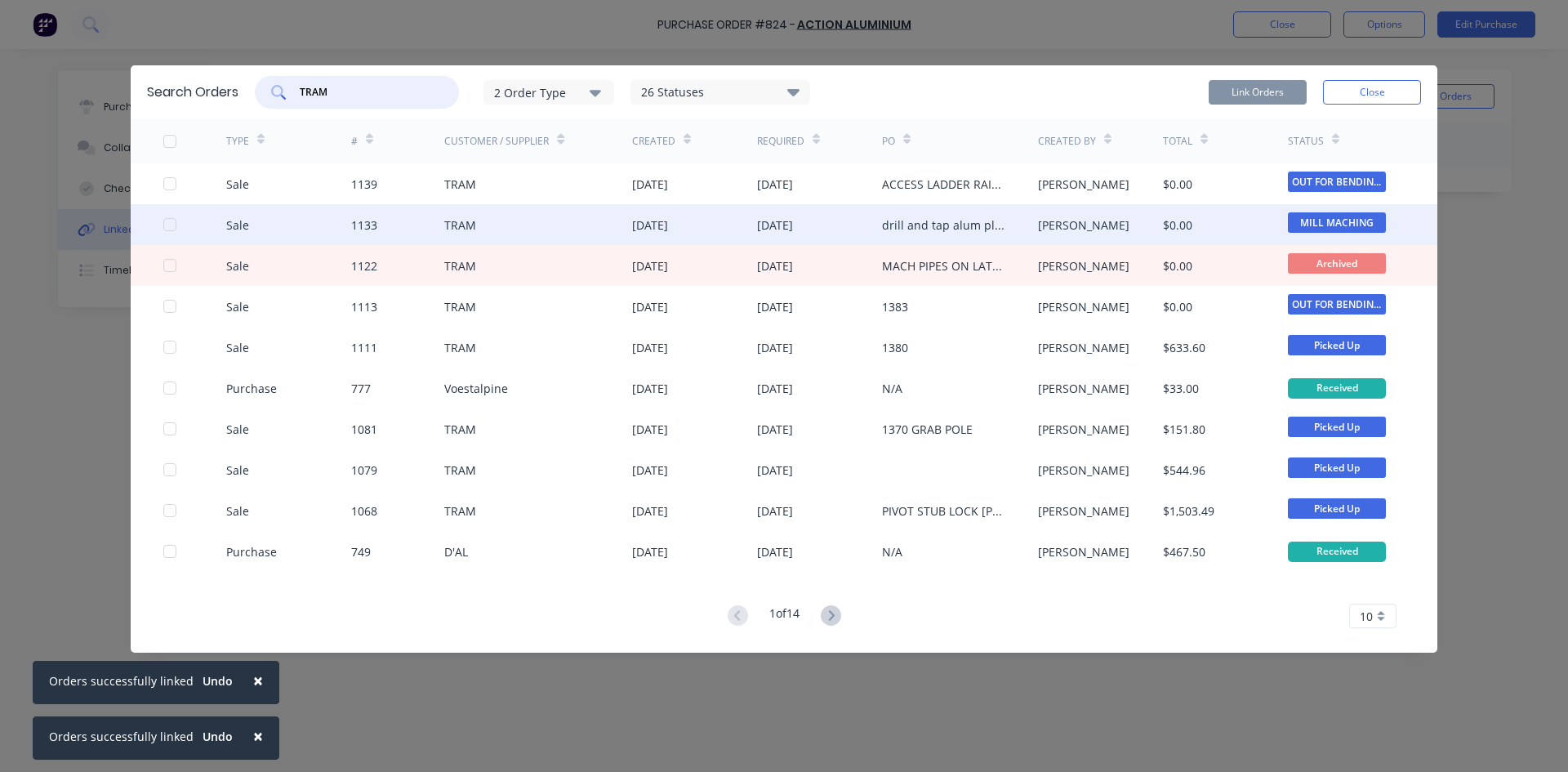
click at [167, 221] on div at bounding box center [170, 225] width 32 height 32
type input "TRAM"
click at [1285, 89] on button "Link Orders" at bounding box center [1257, 93] width 98 height 25
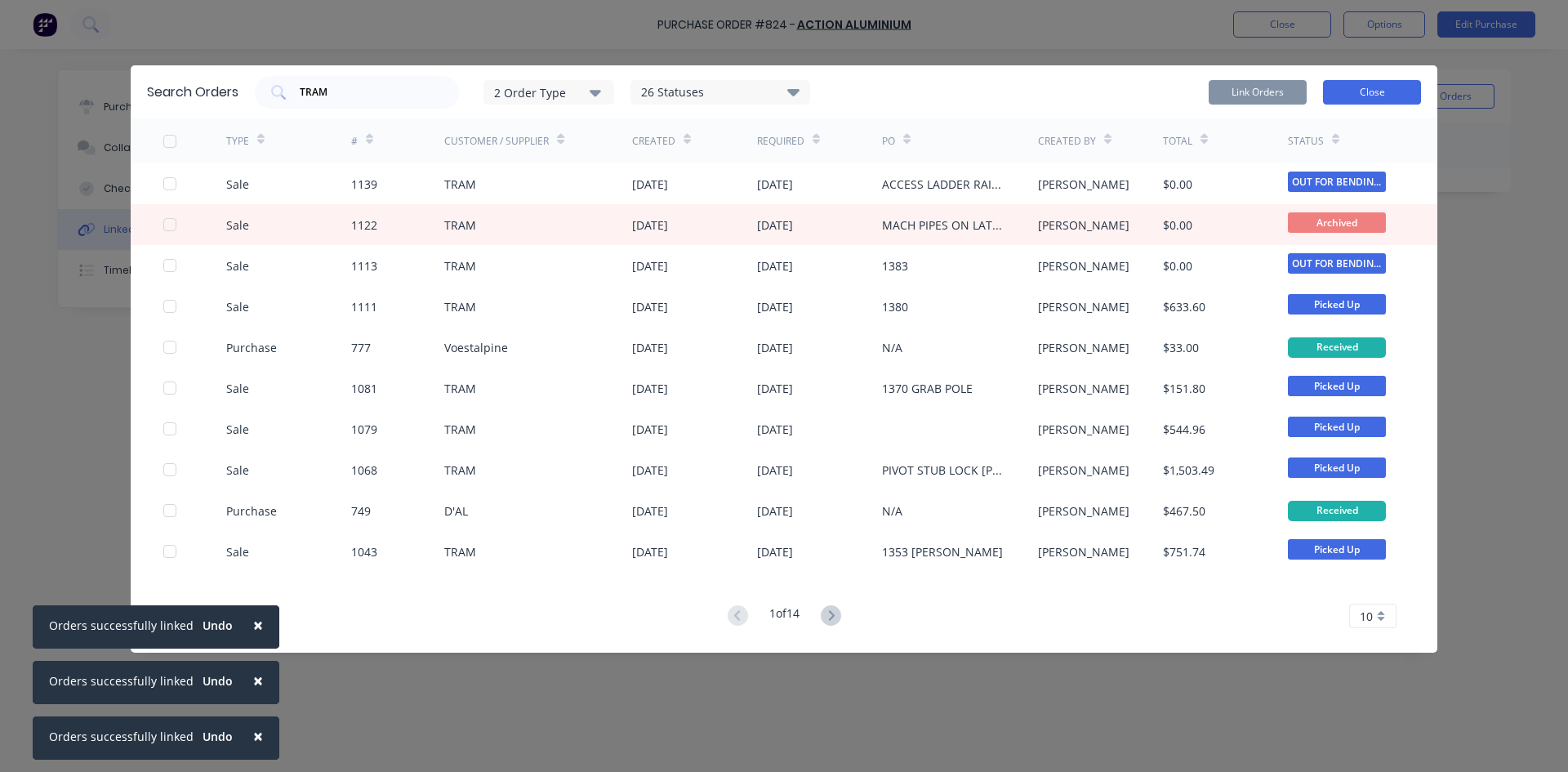
click at [1362, 91] on button "Close" at bounding box center [1372, 93] width 98 height 25
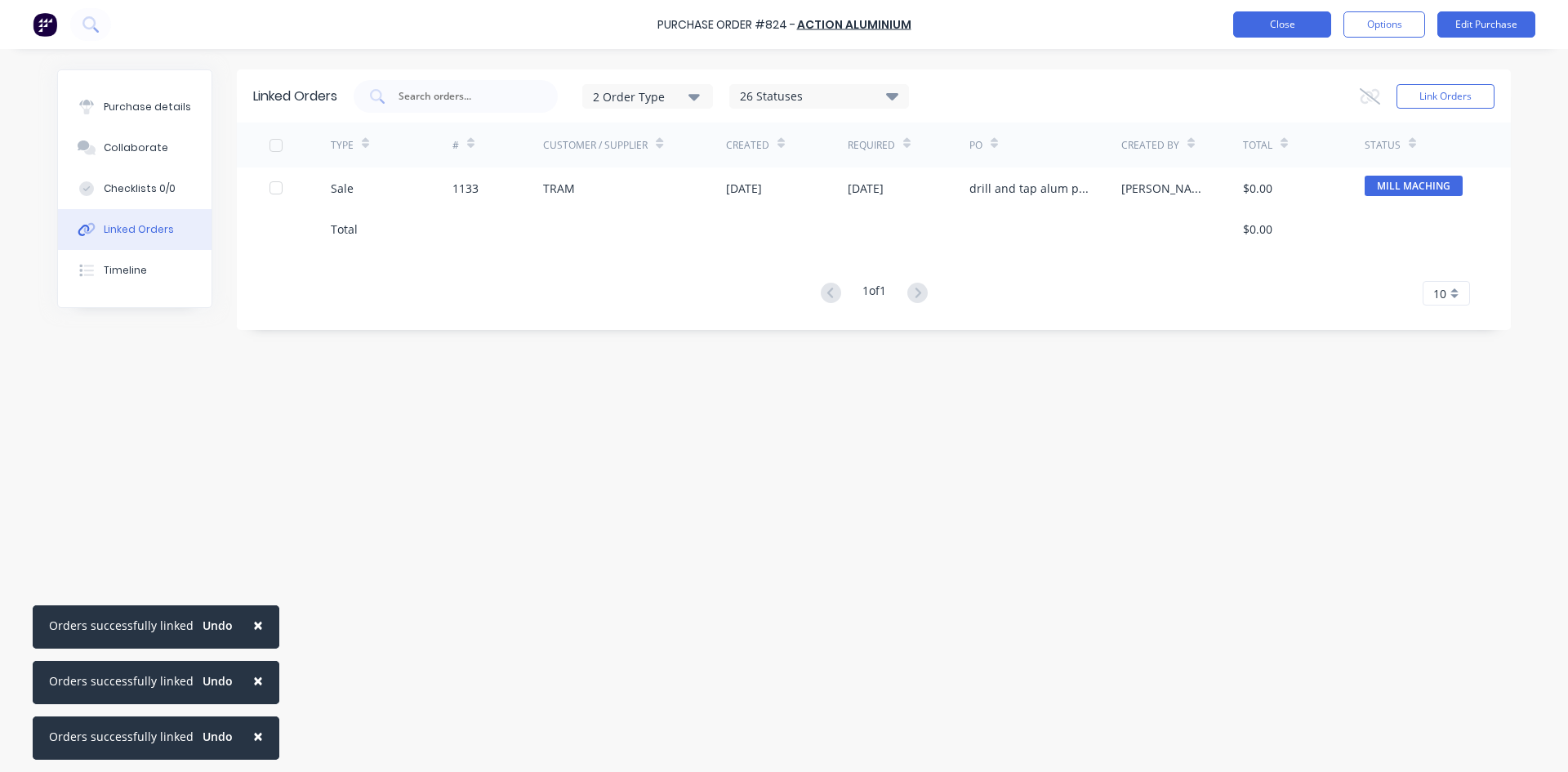
click at [1297, 21] on button "Close" at bounding box center [1282, 24] width 98 height 26
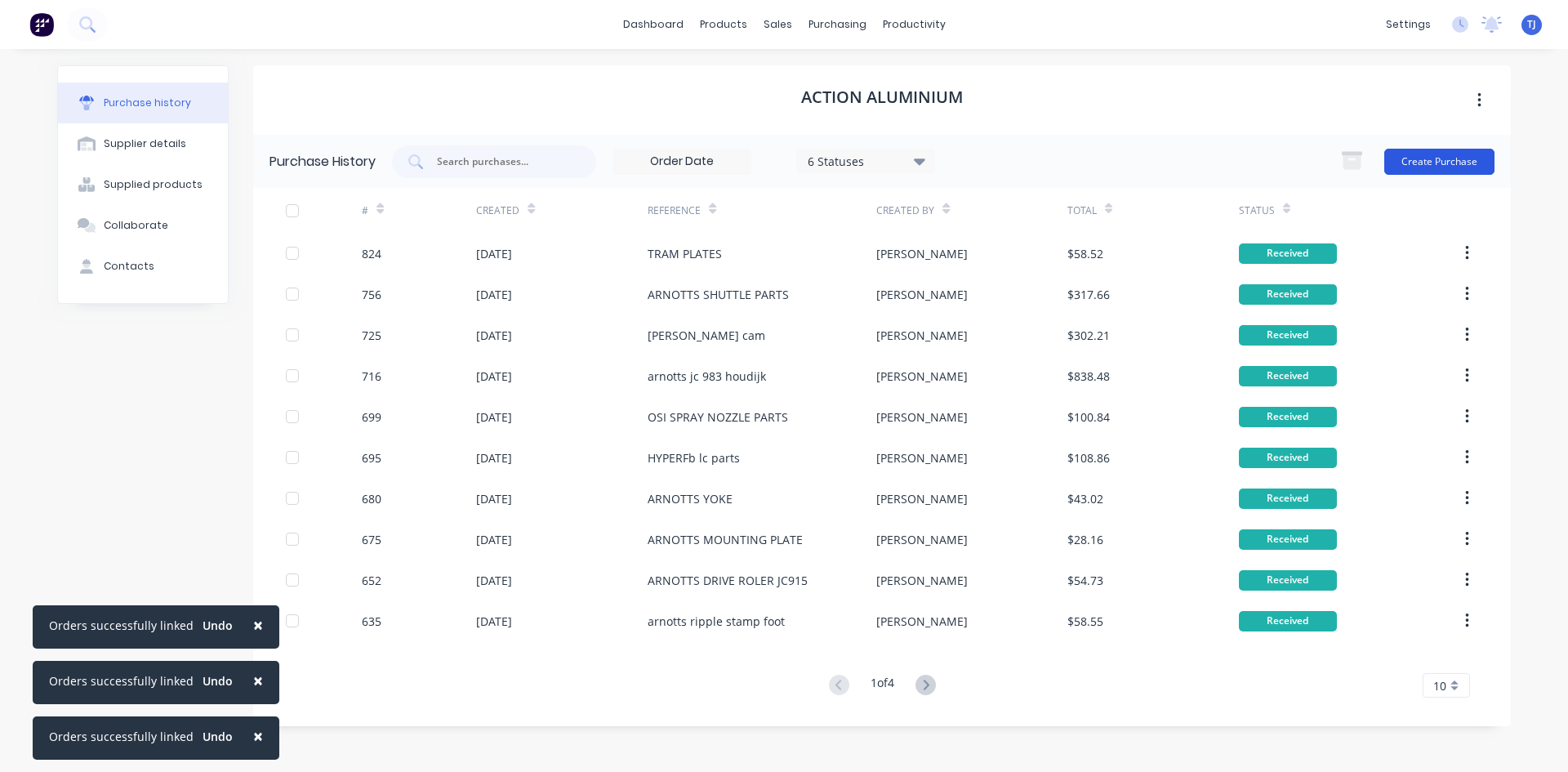
click at [1420, 161] on button "Create Purchase" at bounding box center [1439, 161] width 110 height 26
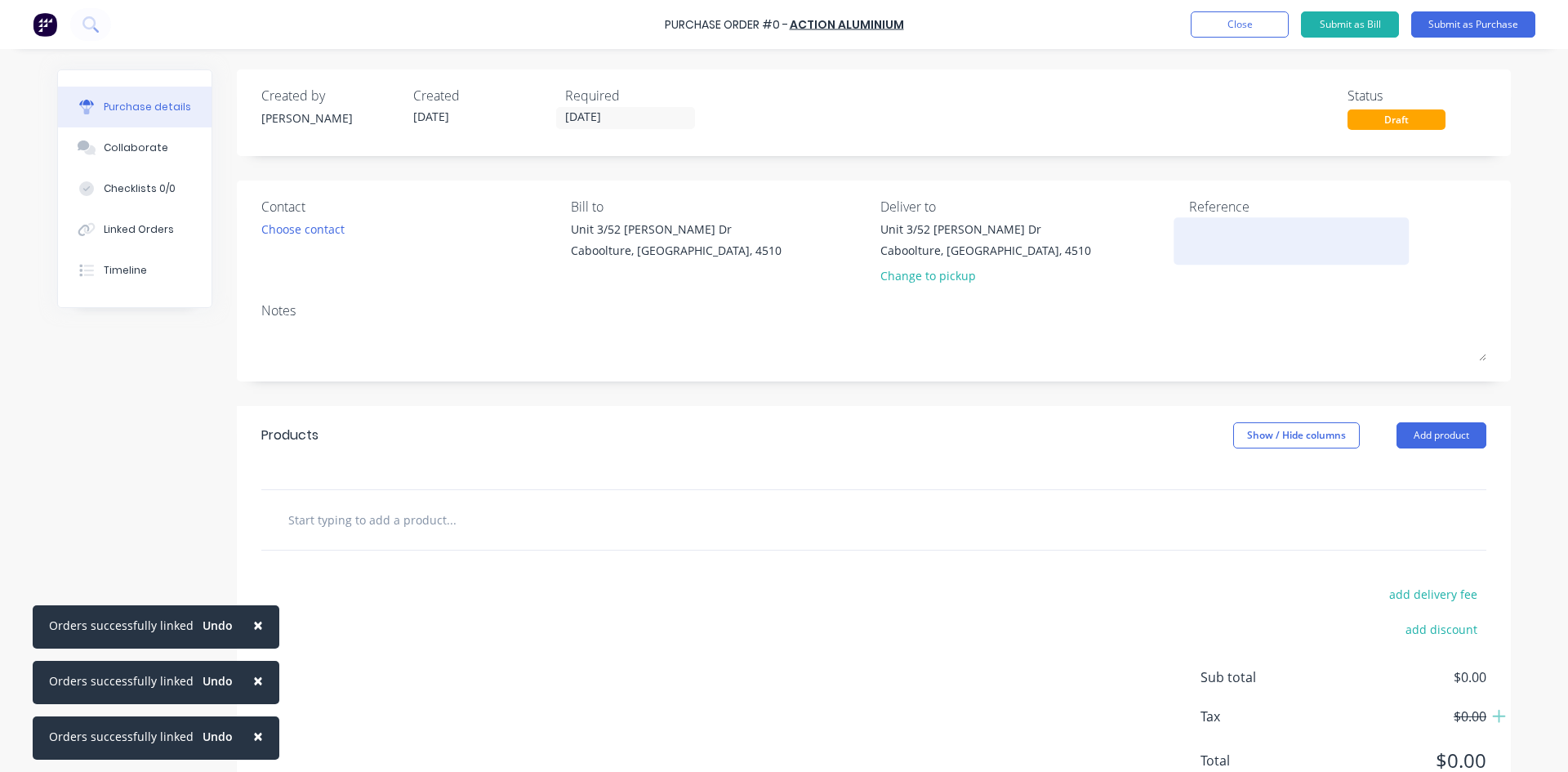
click at [1195, 250] on textarea at bounding box center [1292, 239] width 204 height 36
type textarea "ARNOTTS 4 5 6 RO"
type textarea "x"
type textarea "ARNOTTS 4 5 6 ROW"
type textarea "x"
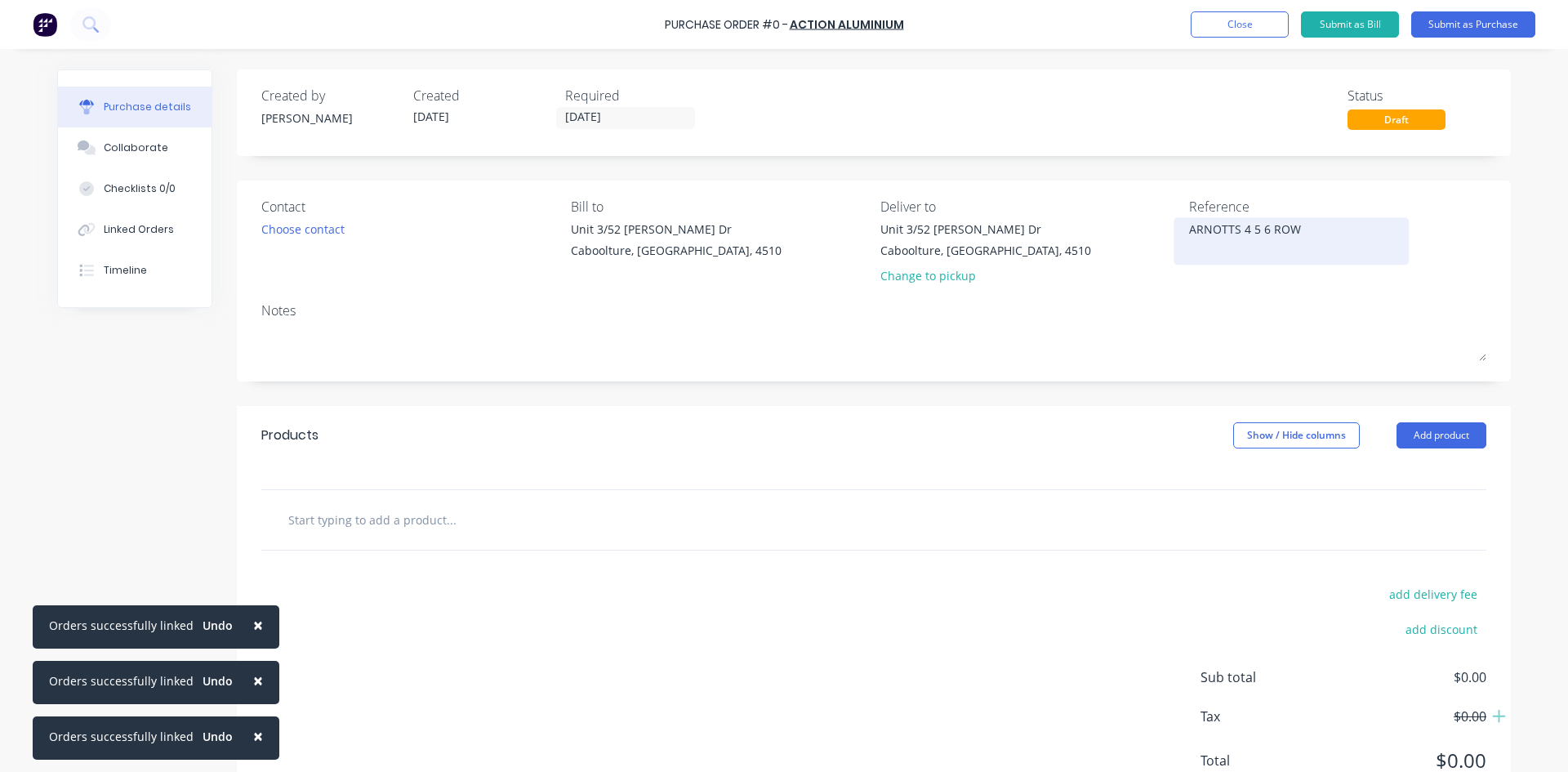
type textarea "ARNOTTS 4 5 6 ROW"
type textarea "x"
type textarea "ARNOTTS 4 5 6 ROW S"
type textarea "x"
type textarea "ARNOTTS 4 5 6 ROW SH"
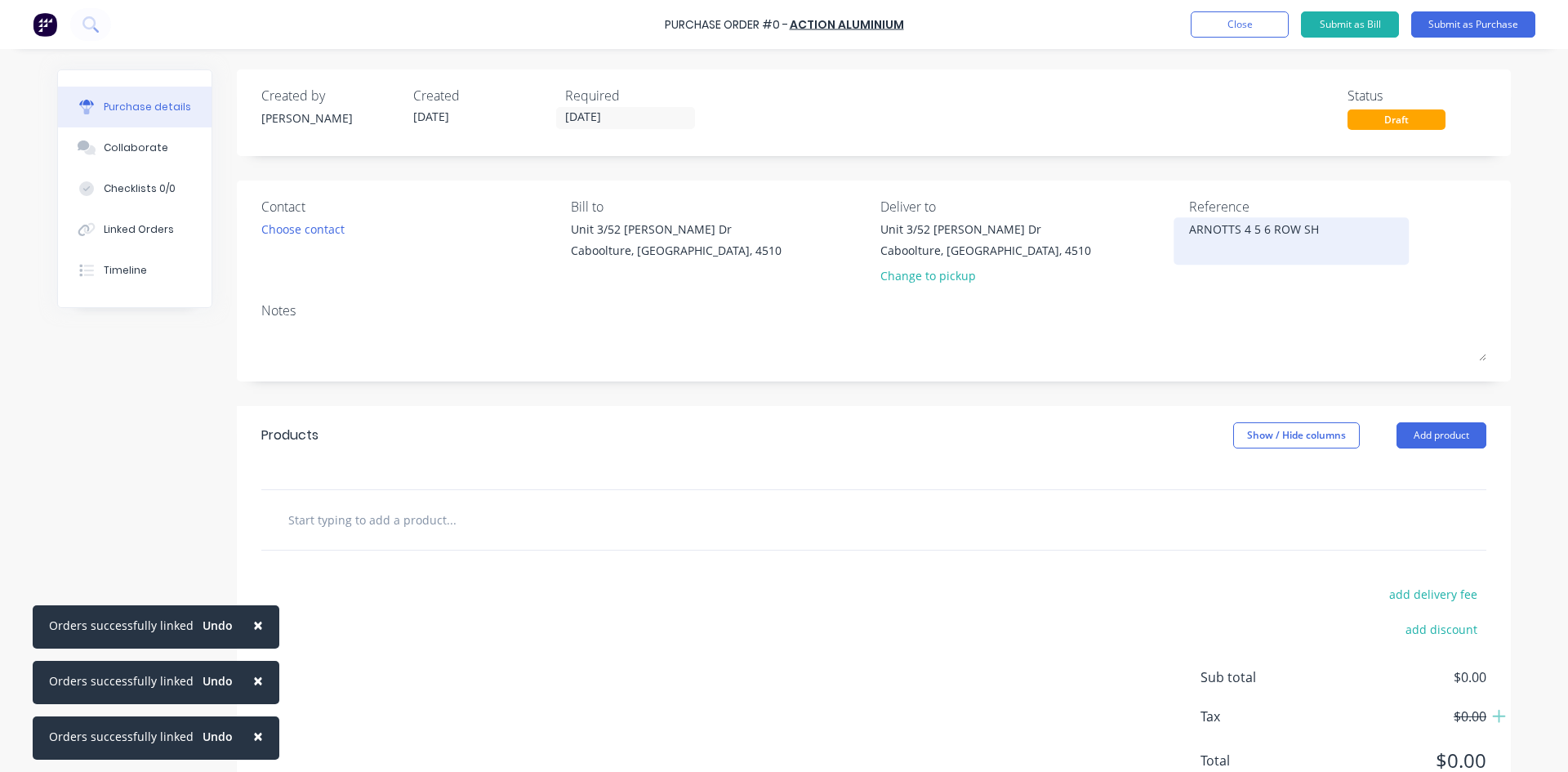
type textarea "x"
type textarea "ARNOTTS 4 5 6 ROW SHU"
type textarea "x"
type textarea "ARNOTTS 4 5 6 ROW SHUT"
type textarea "x"
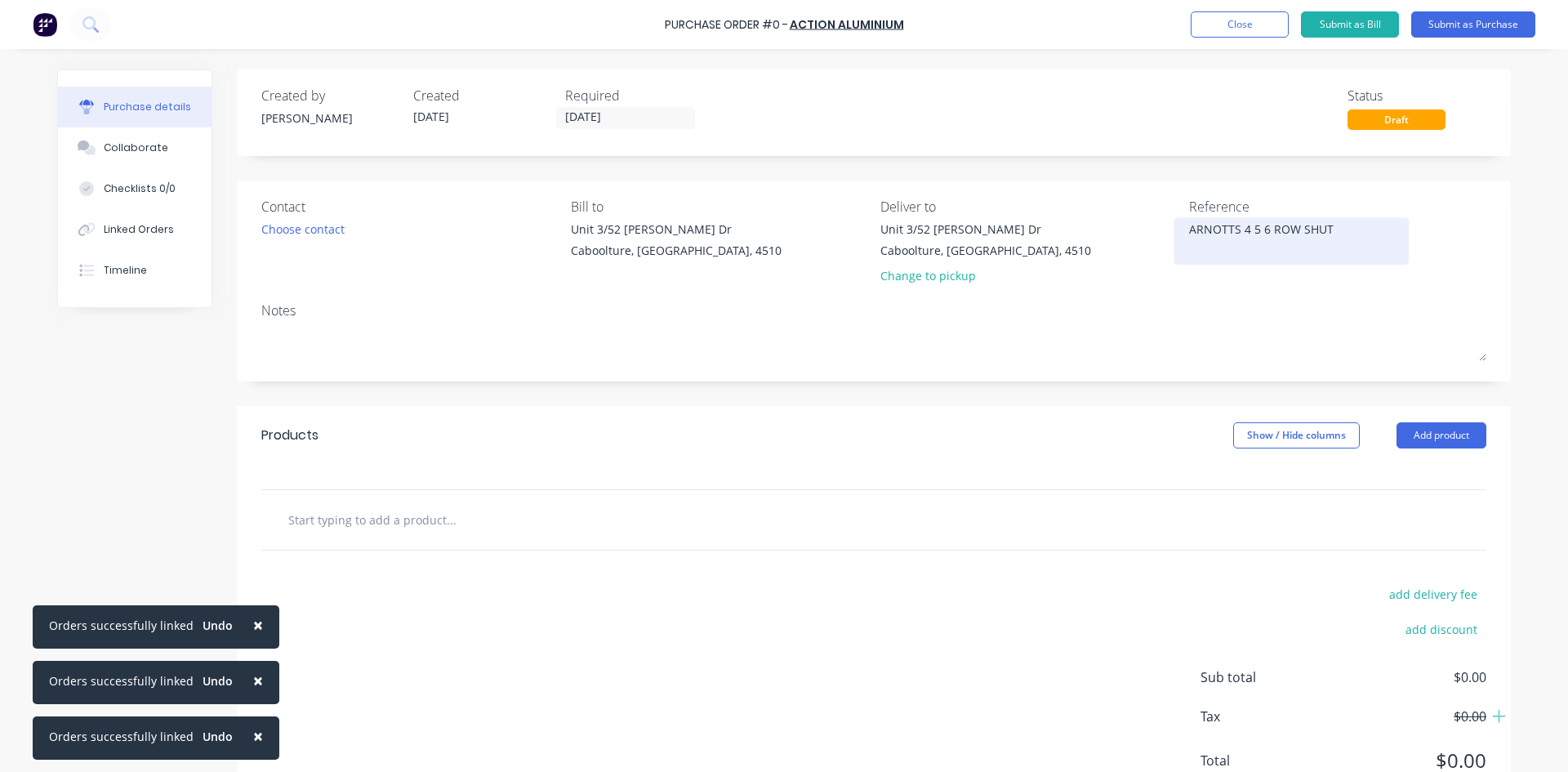
type textarea "ARNOTTS 4 5 6 ROW [PERSON_NAME]"
type textarea "x"
type textarea "ARNOTTS 4 5 6 ROW SHUTTL"
type textarea "x"
type textarea "ARNOTTS 4 5 6 ROW SHUTTLE"
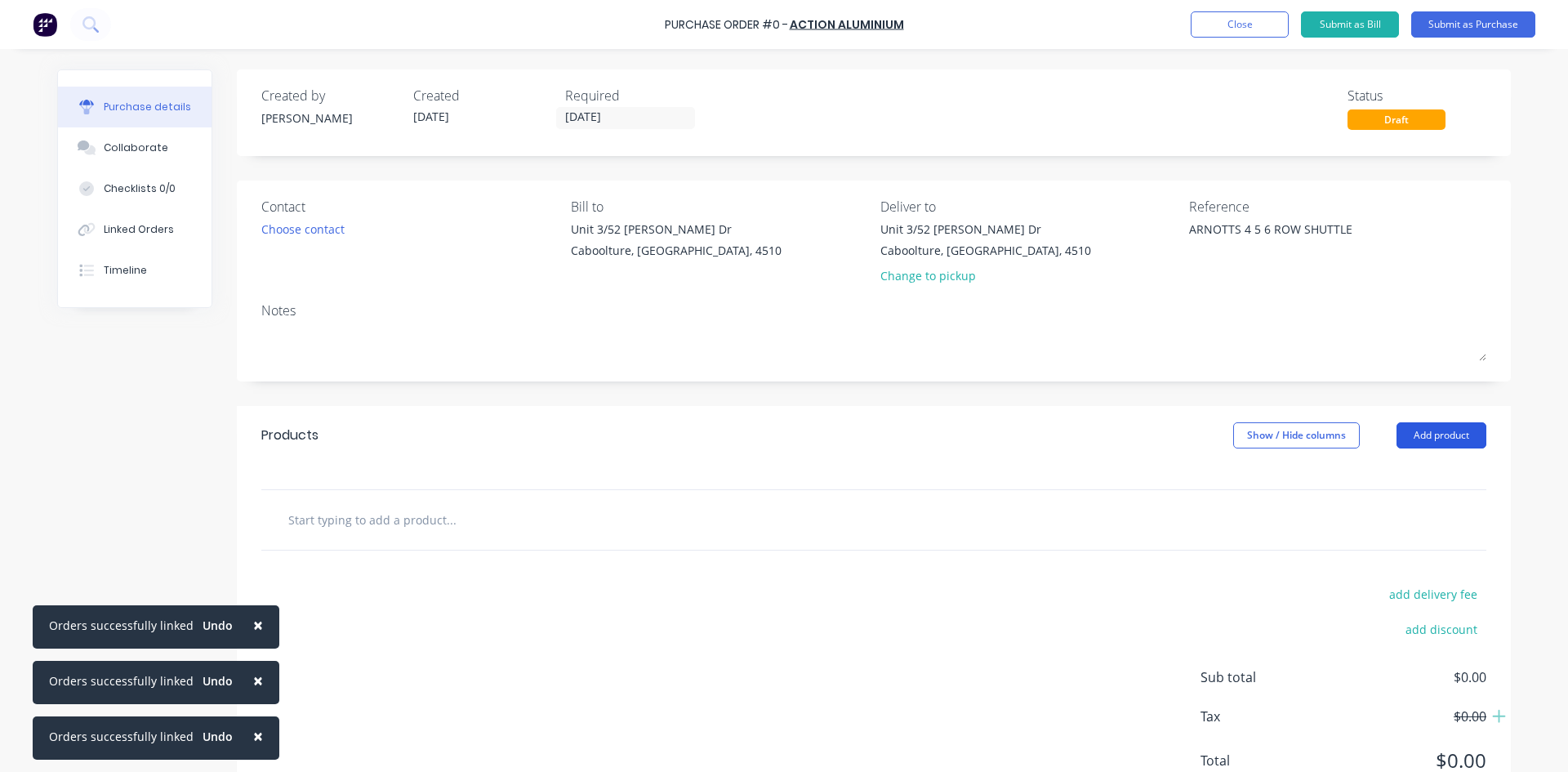
type textarea "x"
type textarea "ARNOTTS 4 5 6 ROW SHUTTLE"
click at [1452, 432] on button "Add product" at bounding box center [1442, 435] width 90 height 26
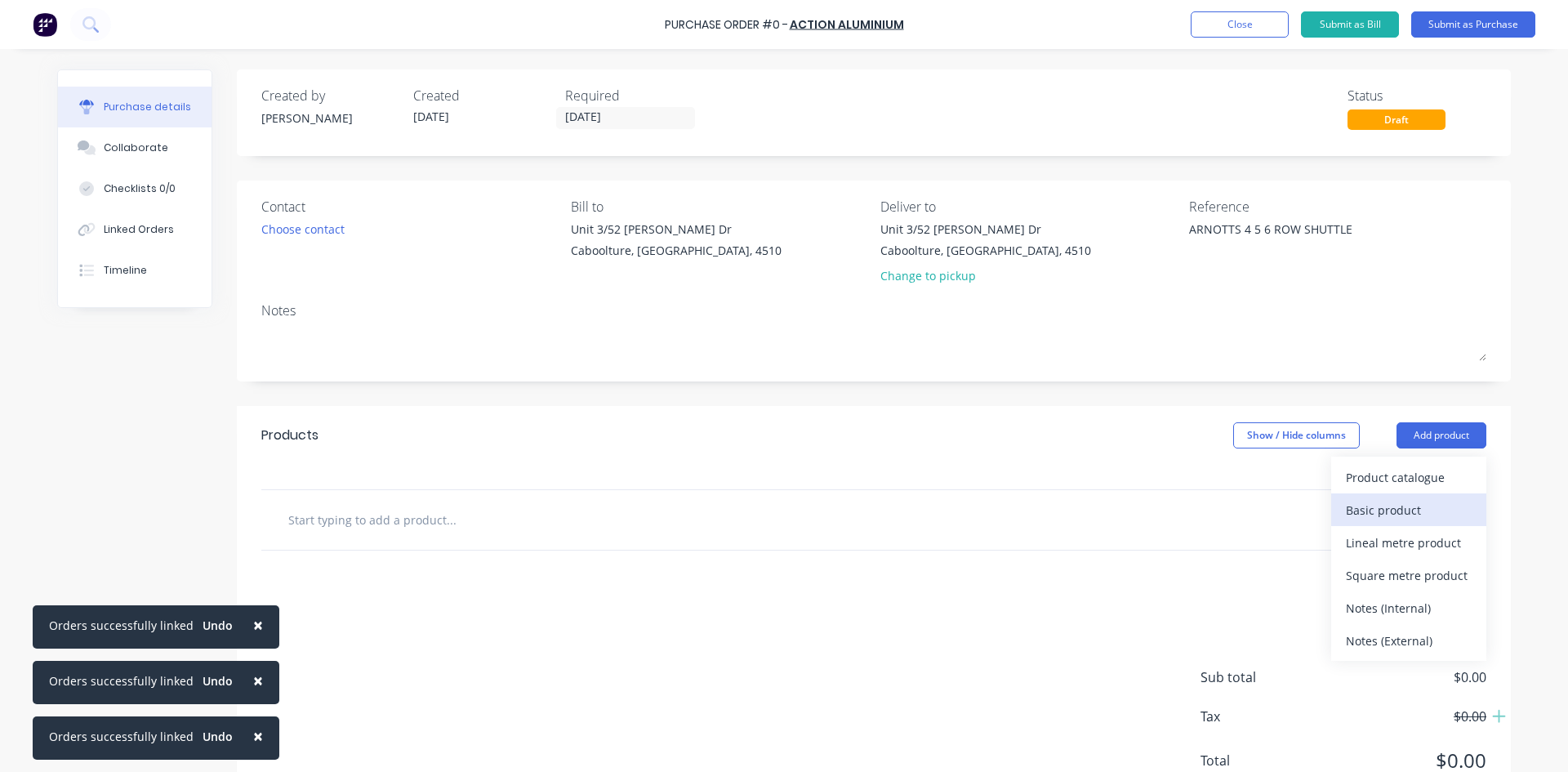
click at [1382, 505] on div "Basic product" at bounding box center [1409, 509] width 126 height 24
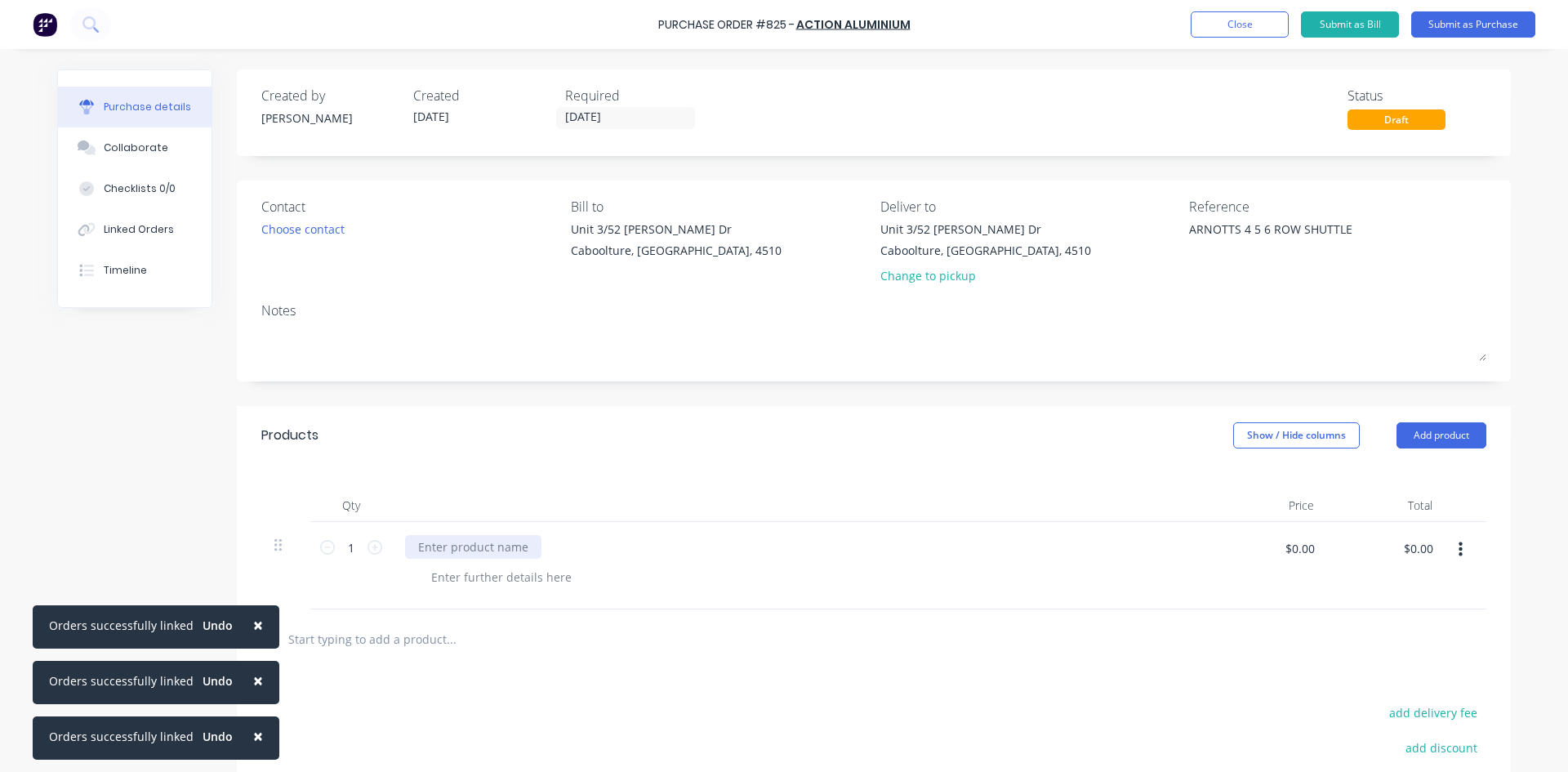
type textarea "x"
click at [458, 545] on div at bounding box center [473, 547] width 137 height 24
click at [458, 545] on div "ANGLE 6060 32X20X3" at bounding box center [476, 547] width 141 height 24
click at [463, 547] on div "ANGLE 6 289 PIECES @362MM060 32X20X3" at bounding box center [534, 547] width 259 height 24
drag, startPoint x: 463, startPoint y: 547, endPoint x: 488, endPoint y: 548, distance: 25.0
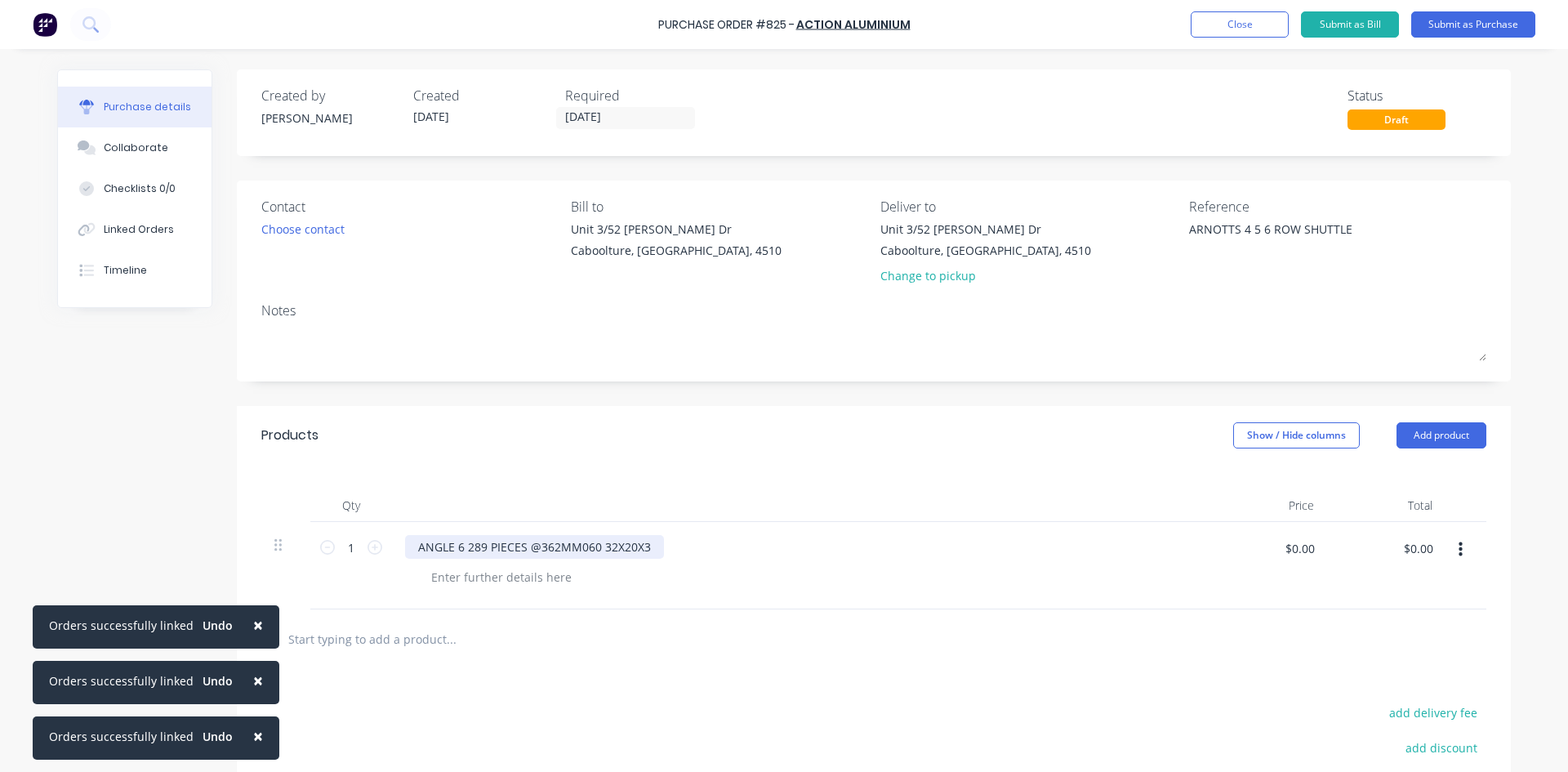
click at [488, 548] on div "ANGLE 6 289 PIECES @362MM060 32X20X3" at bounding box center [534, 547] width 259 height 24
click at [461, 548] on div "ANGLE 6 289 PIECES @362MM060 32X20X3" at bounding box center [534, 547] width 259 height 24
drag, startPoint x: 461, startPoint y: 548, endPoint x: 519, endPoint y: 554, distance: 58.3
click at [519, 554] on div "ANGLE 6 289 PIECES @362MM060 32X20X3" at bounding box center [534, 547] width 259 height 24
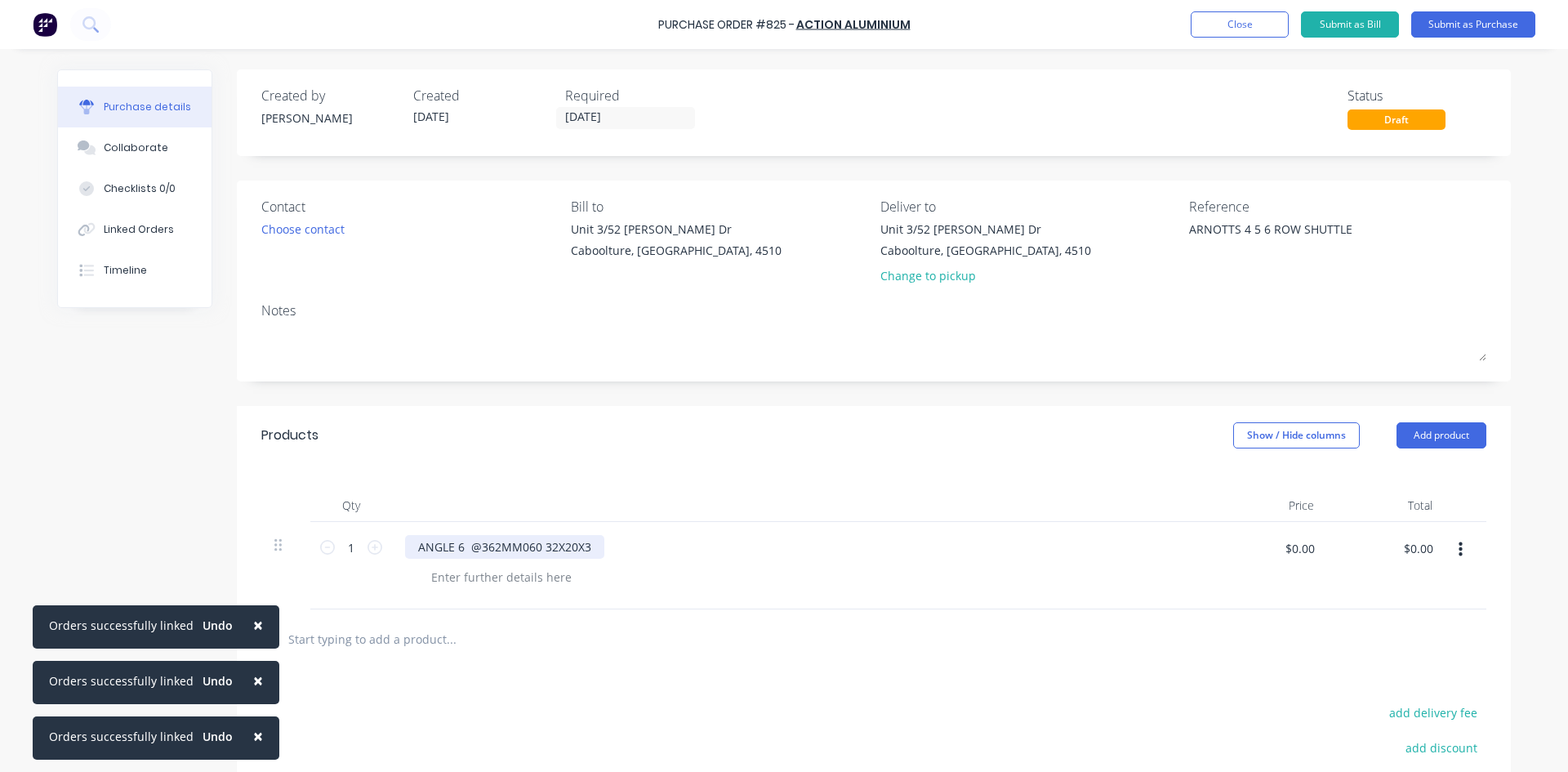
click at [593, 554] on div "ANGLE 6 @362MM060 32X20X3" at bounding box center [505, 547] width 200 height 24
drag, startPoint x: 514, startPoint y: 550, endPoint x: 580, endPoint y: 554, distance: 66.1
click at [582, 555] on div "ANGLE 6 @362MM060 32X20X3289 PIECES" at bounding box center [534, 547] width 259 height 24
click at [453, 555] on div "ANGLE 6 @362MM289 PIECES" at bounding box center [500, 547] width 190 height 24
click at [457, 560] on div "ANGLE 6 @362MM289 PIECES" at bounding box center [800, 565] width 817 height 87
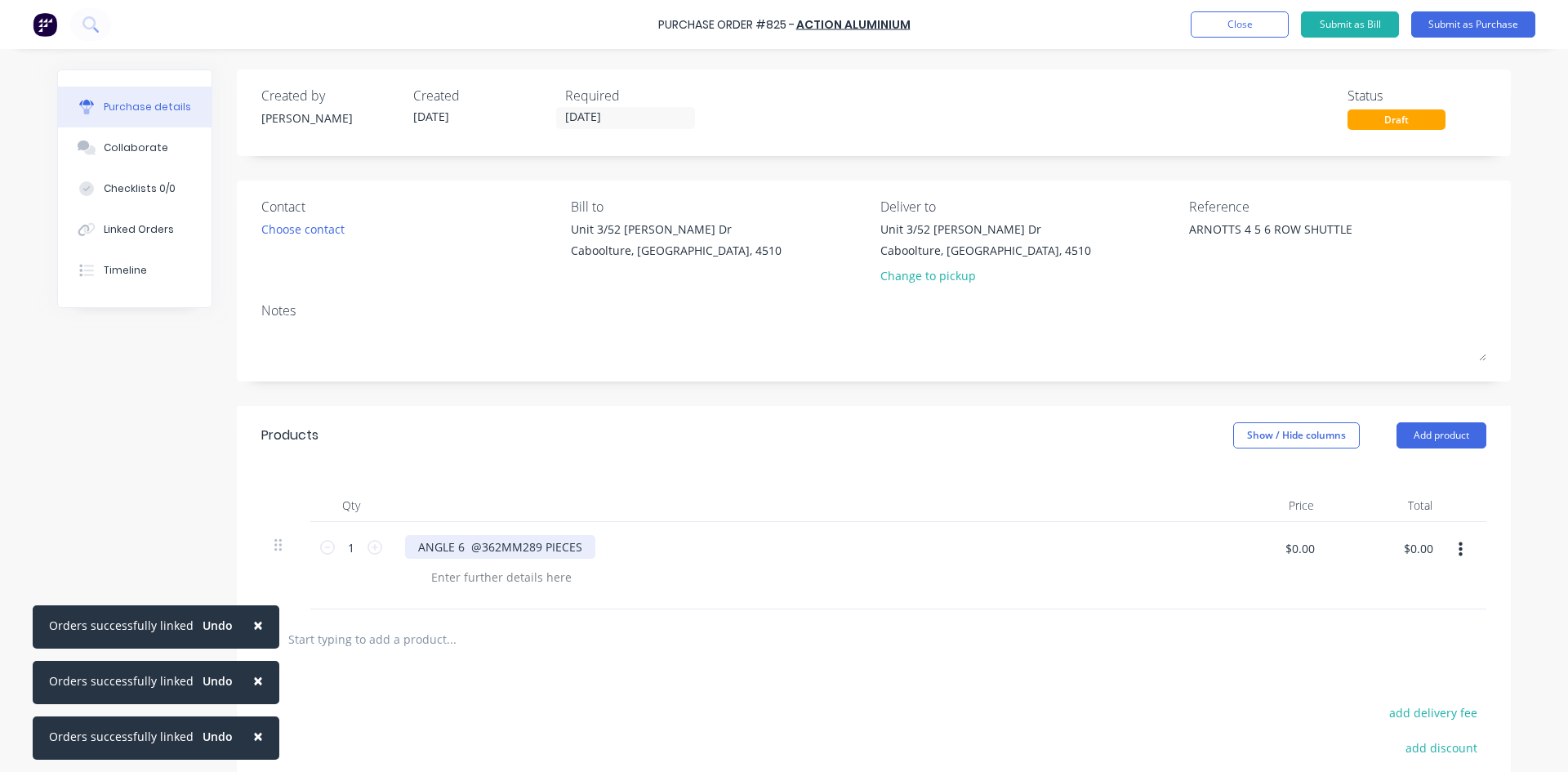
click at [459, 554] on div "ANGLE 6 @362MM289 PIECES" at bounding box center [500, 547] width 190 height 24
click at [583, 551] on div "ANGLE 6060 32X20X3 @362MM289 PIECES" at bounding box center [534, 547] width 259 height 24
type textarea "x"
click at [1301, 549] on input "$0.00" at bounding box center [1299, 547] width 49 height 26
type input "435.37"
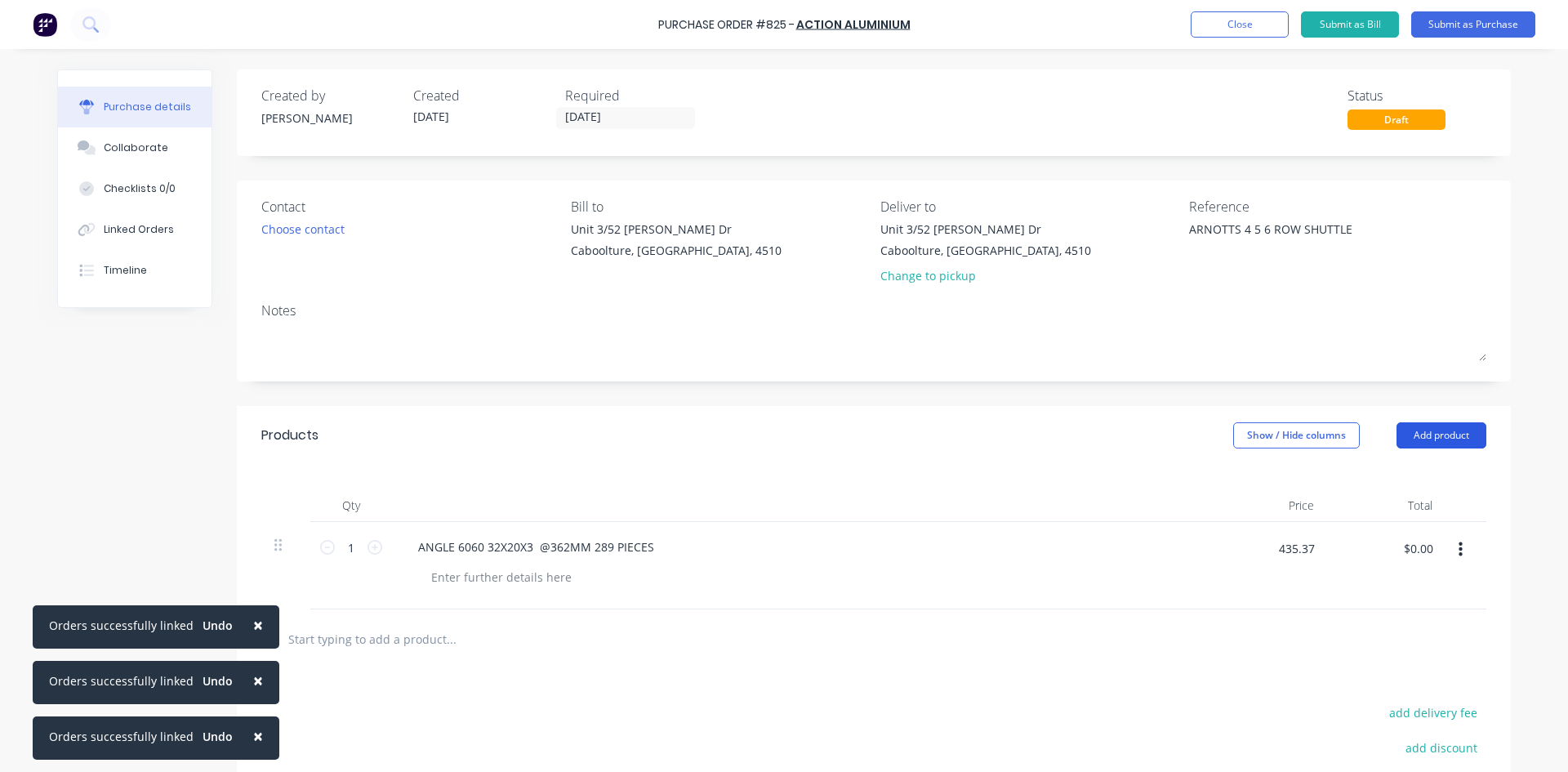
type textarea "x"
type input "$435.37"
click at [1426, 441] on button "Add product" at bounding box center [1442, 435] width 90 height 26
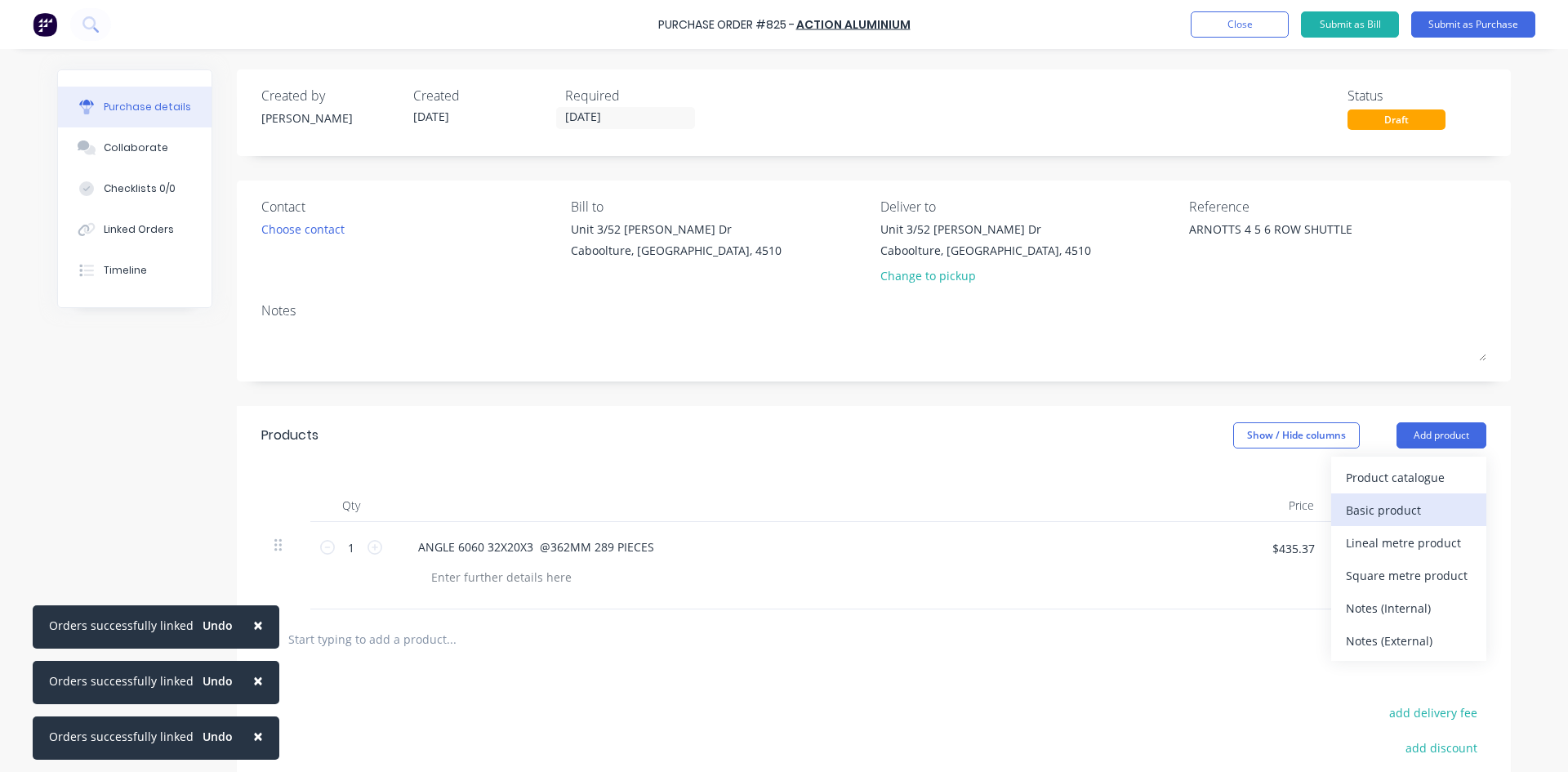
click at [1403, 509] on div "Basic product" at bounding box center [1409, 509] width 126 height 24
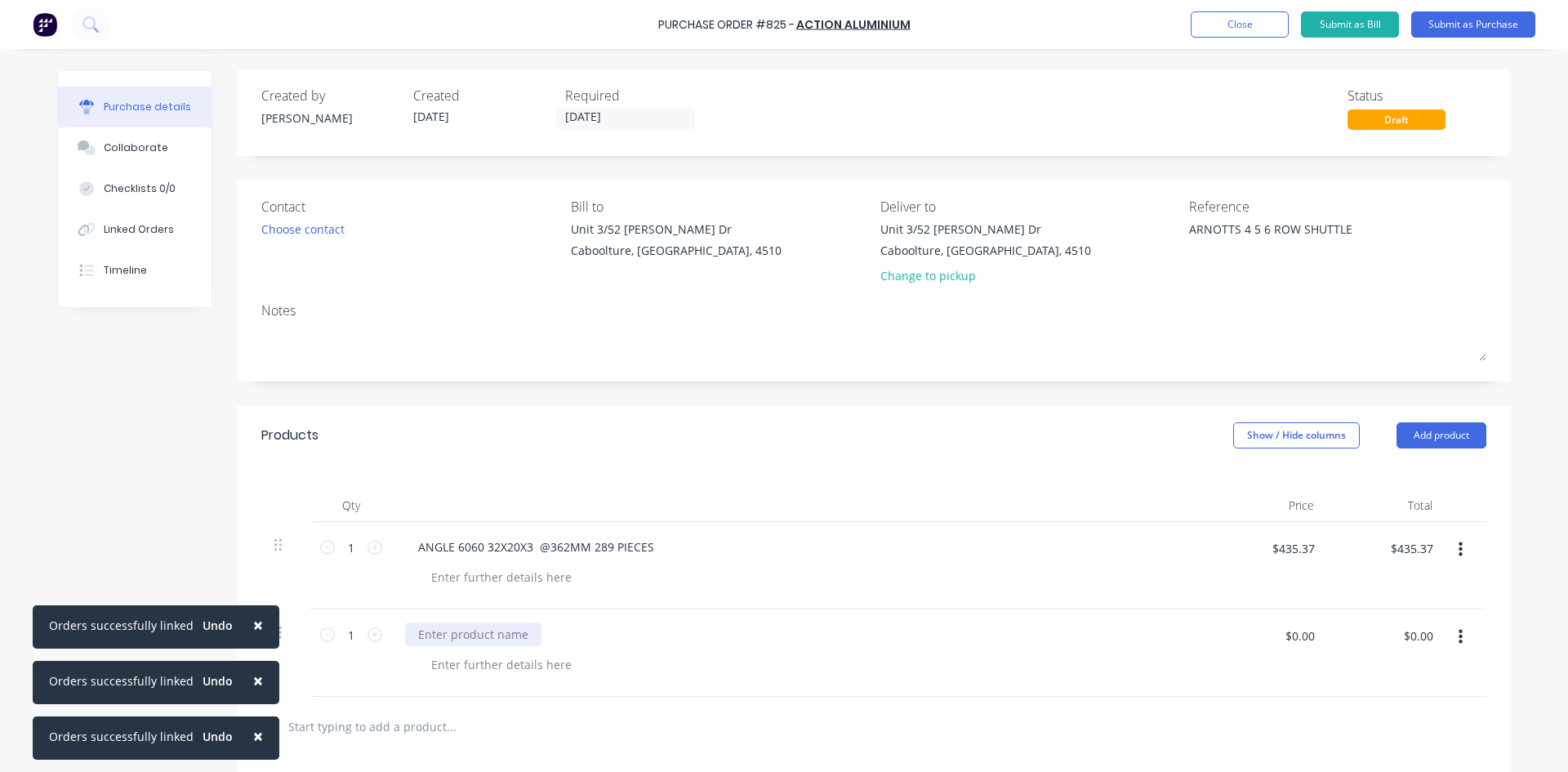
type textarea "x"
click at [462, 633] on div at bounding box center [473, 633] width 137 height 24
type textarea "x"
type input "133.76"
type textarea "x"
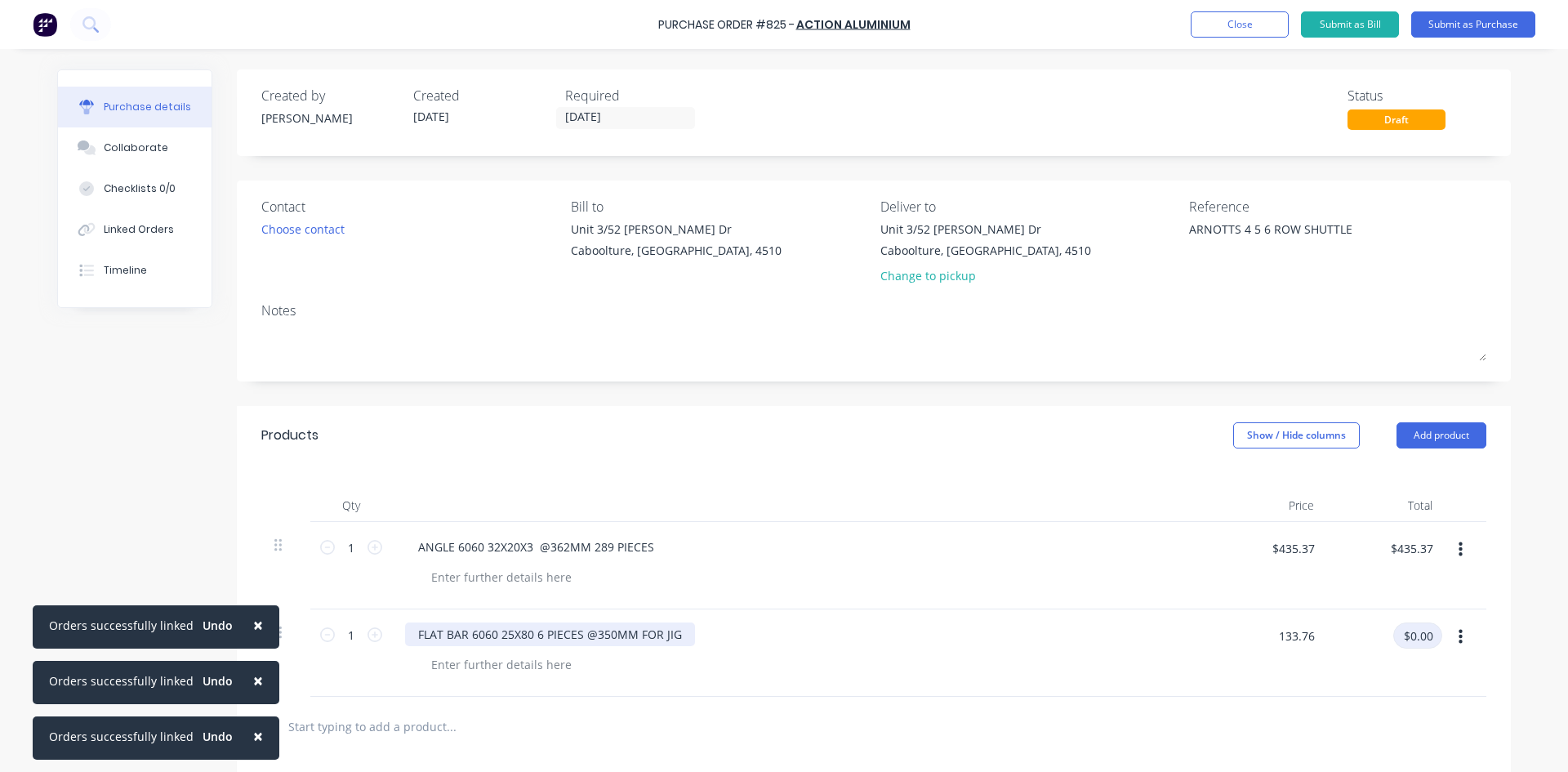
type input "$133.76"
click at [1453, 431] on button "Add product" at bounding box center [1442, 435] width 90 height 26
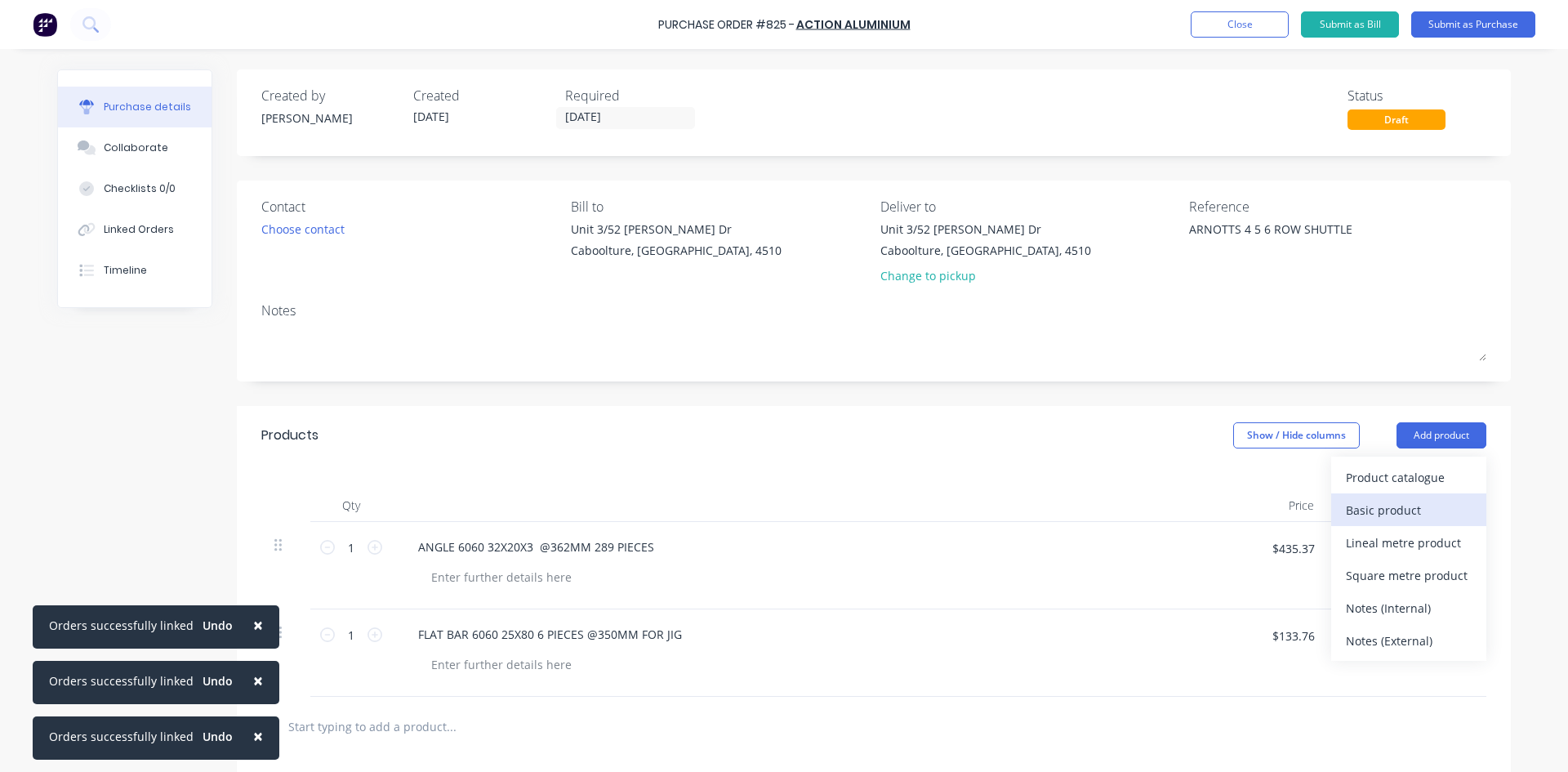
click at [1381, 519] on div "Basic product" at bounding box center [1409, 509] width 126 height 24
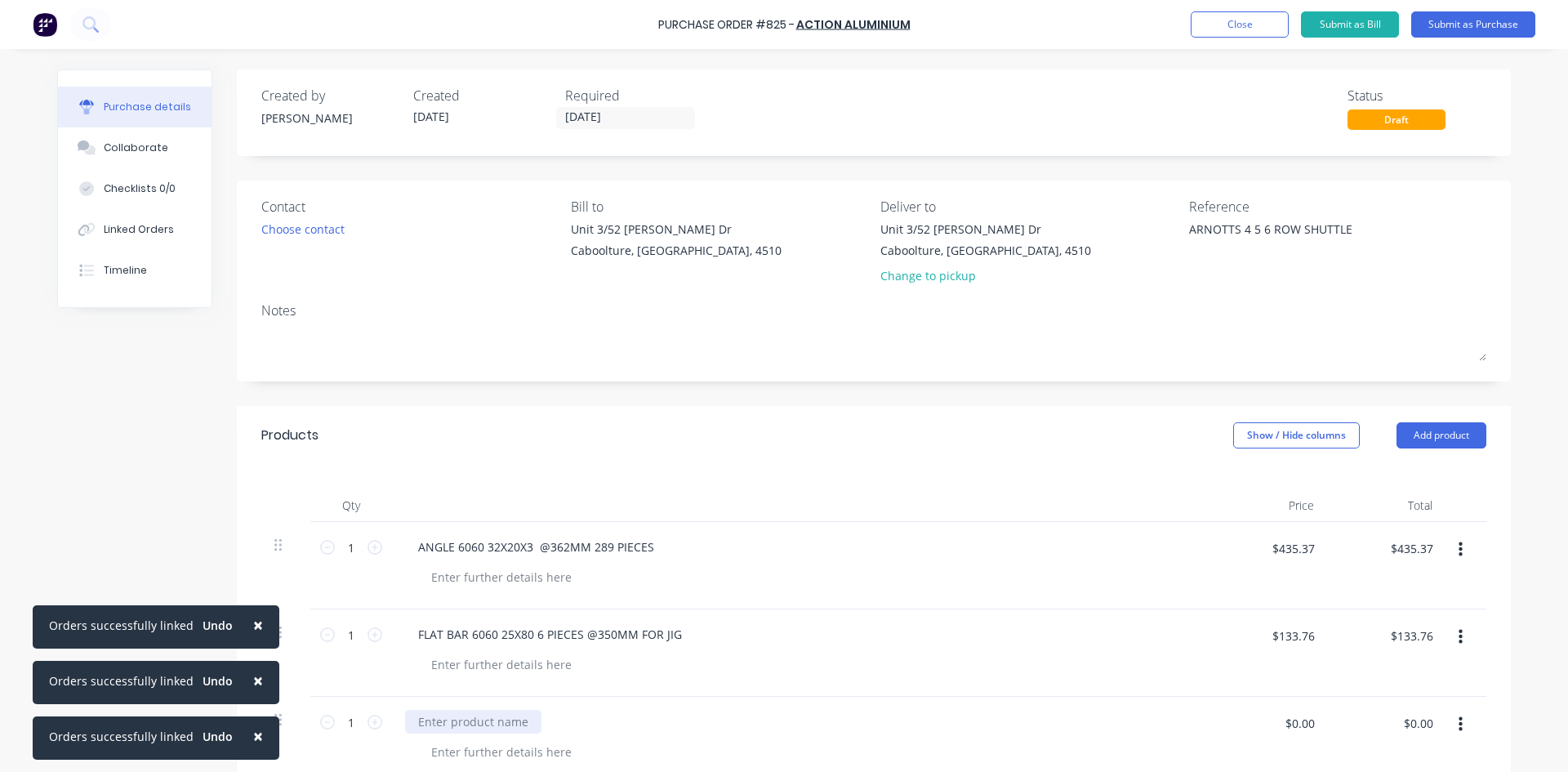
type textarea "x"
click at [472, 722] on div at bounding box center [473, 721] width 137 height 24
type textarea "x"
type input "64.24"
type textarea "x"
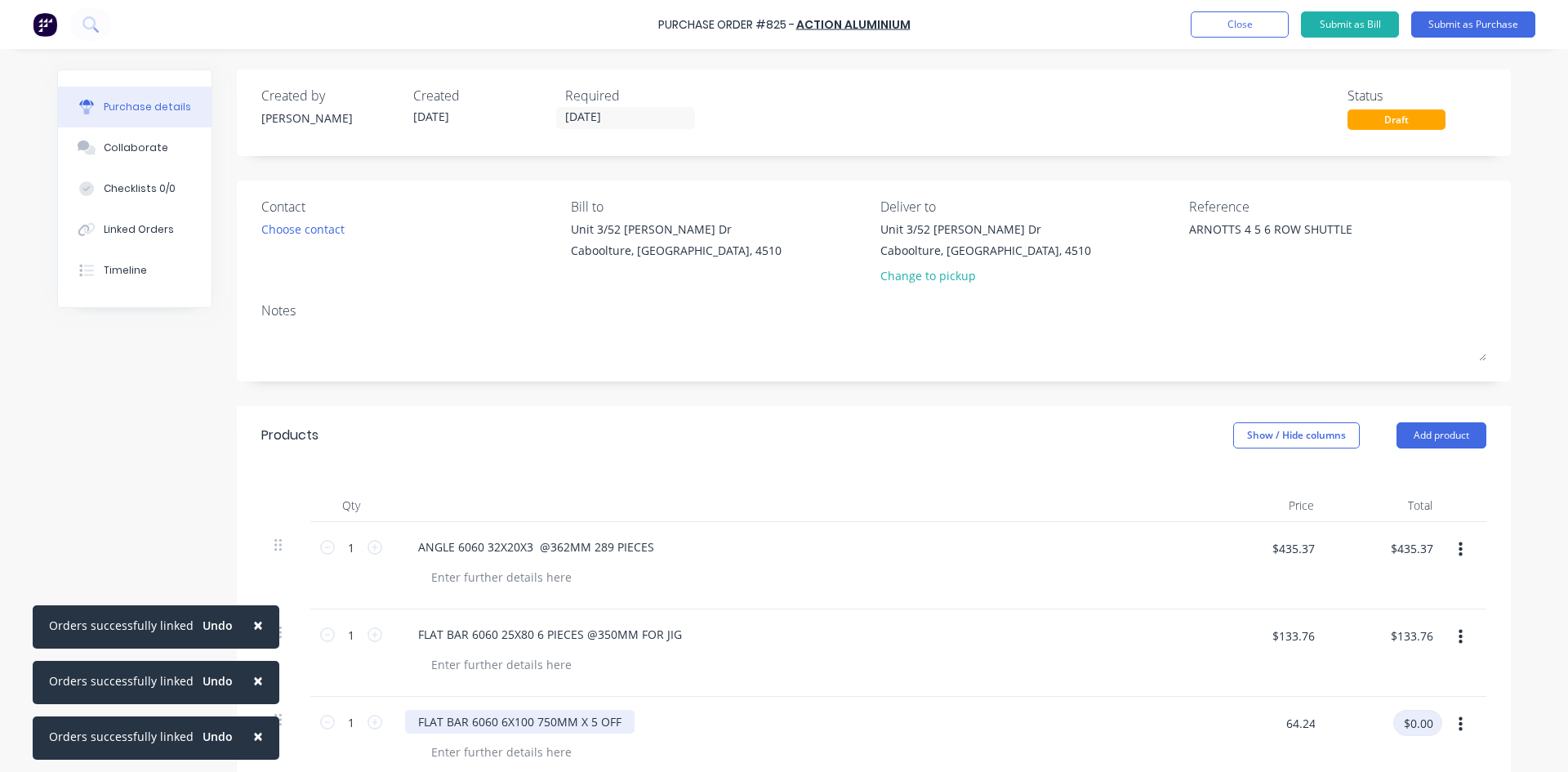
type input "$64.24"
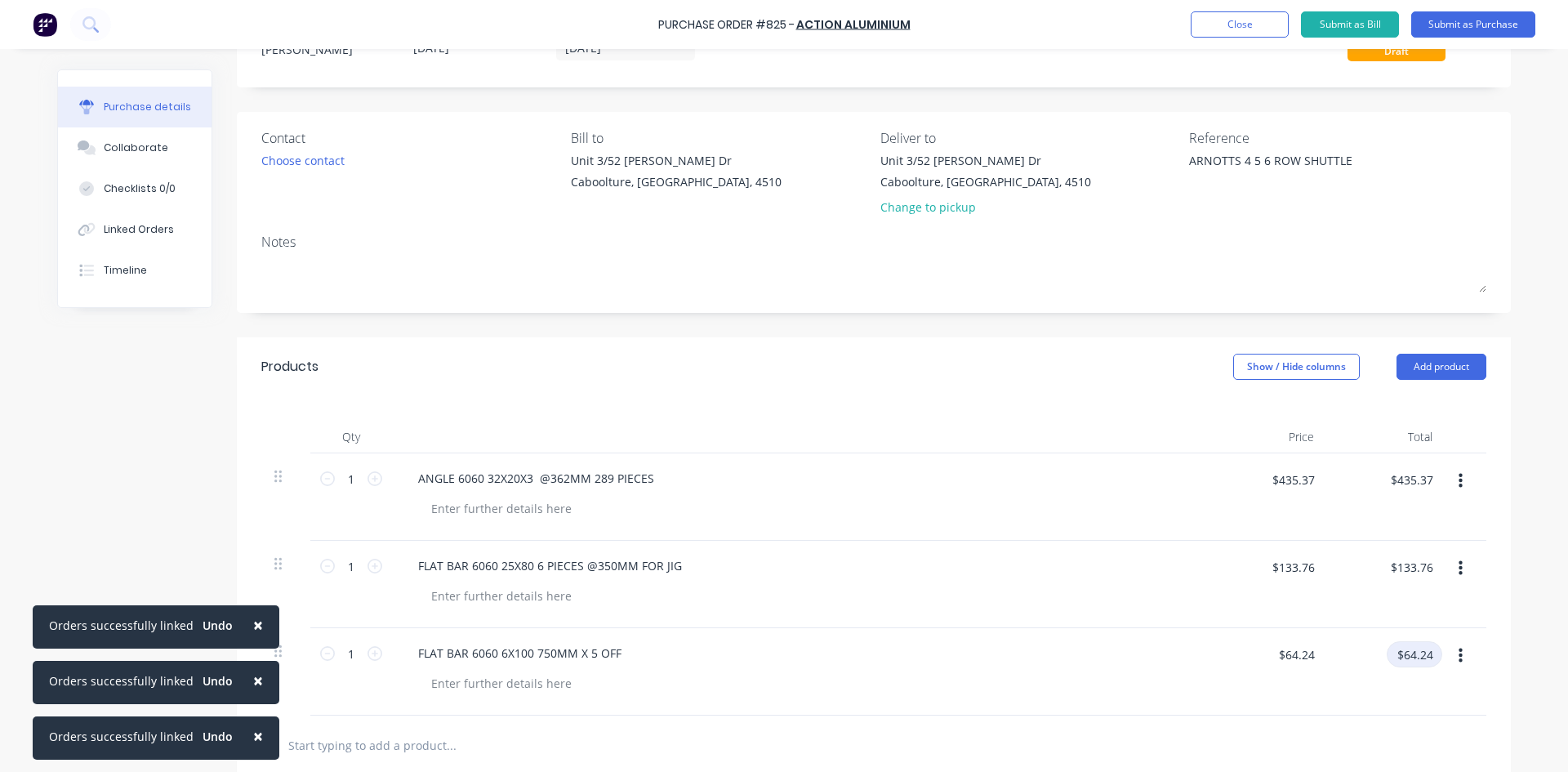
scroll to position [163, 0]
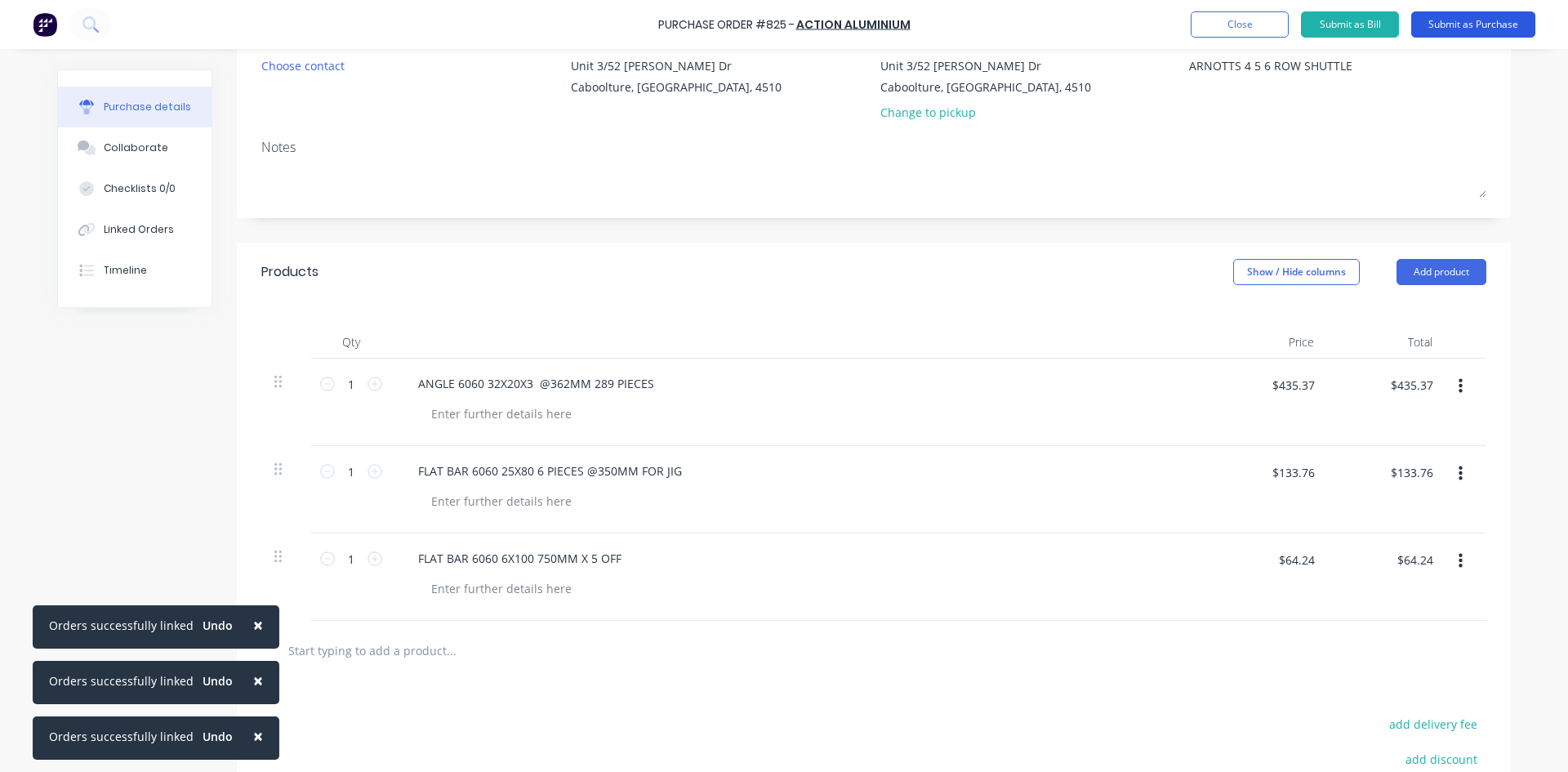
click at [1441, 21] on button "Submit as Purchase" at bounding box center [1473, 24] width 124 height 26
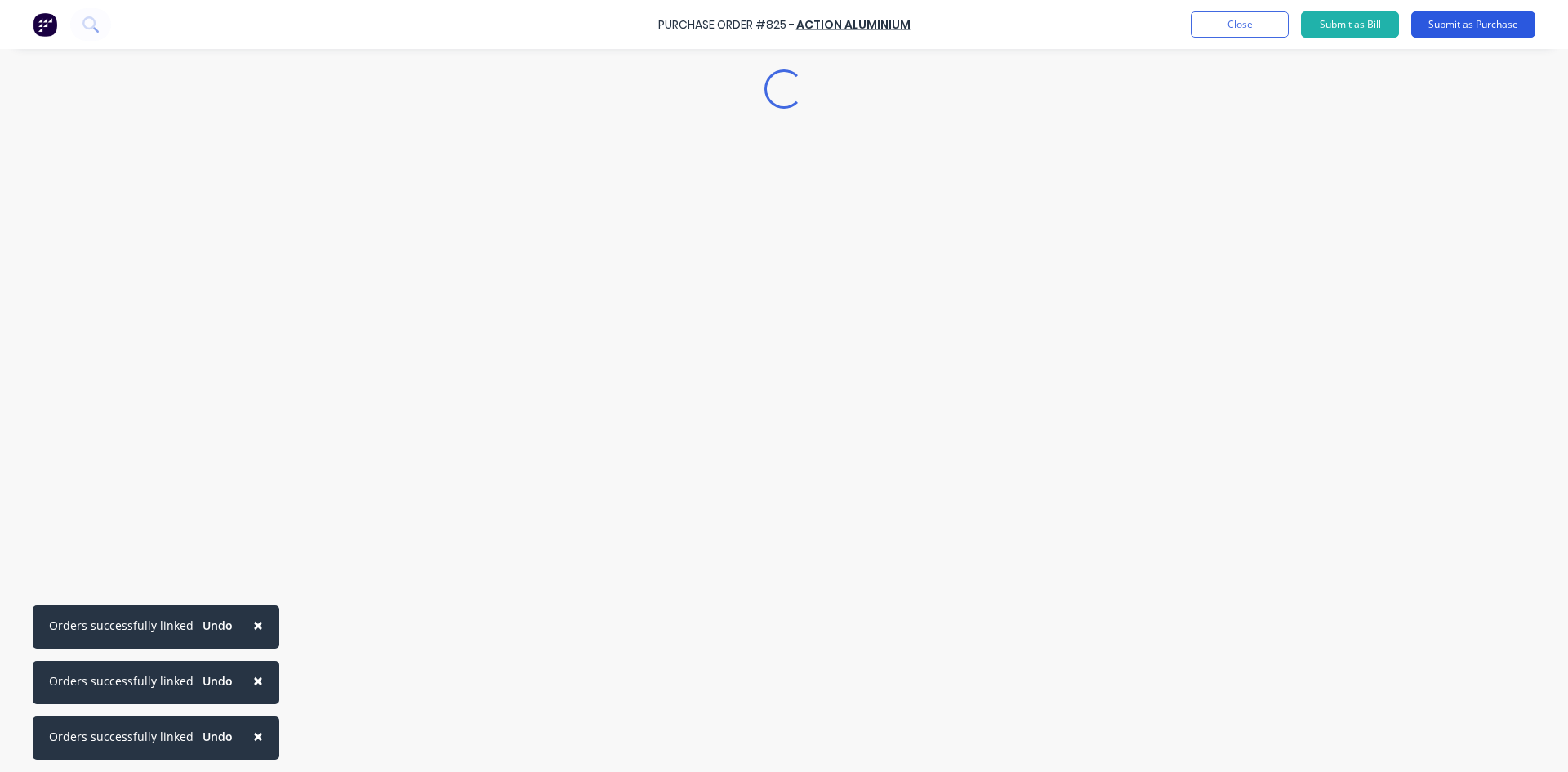
scroll to position [0, 0]
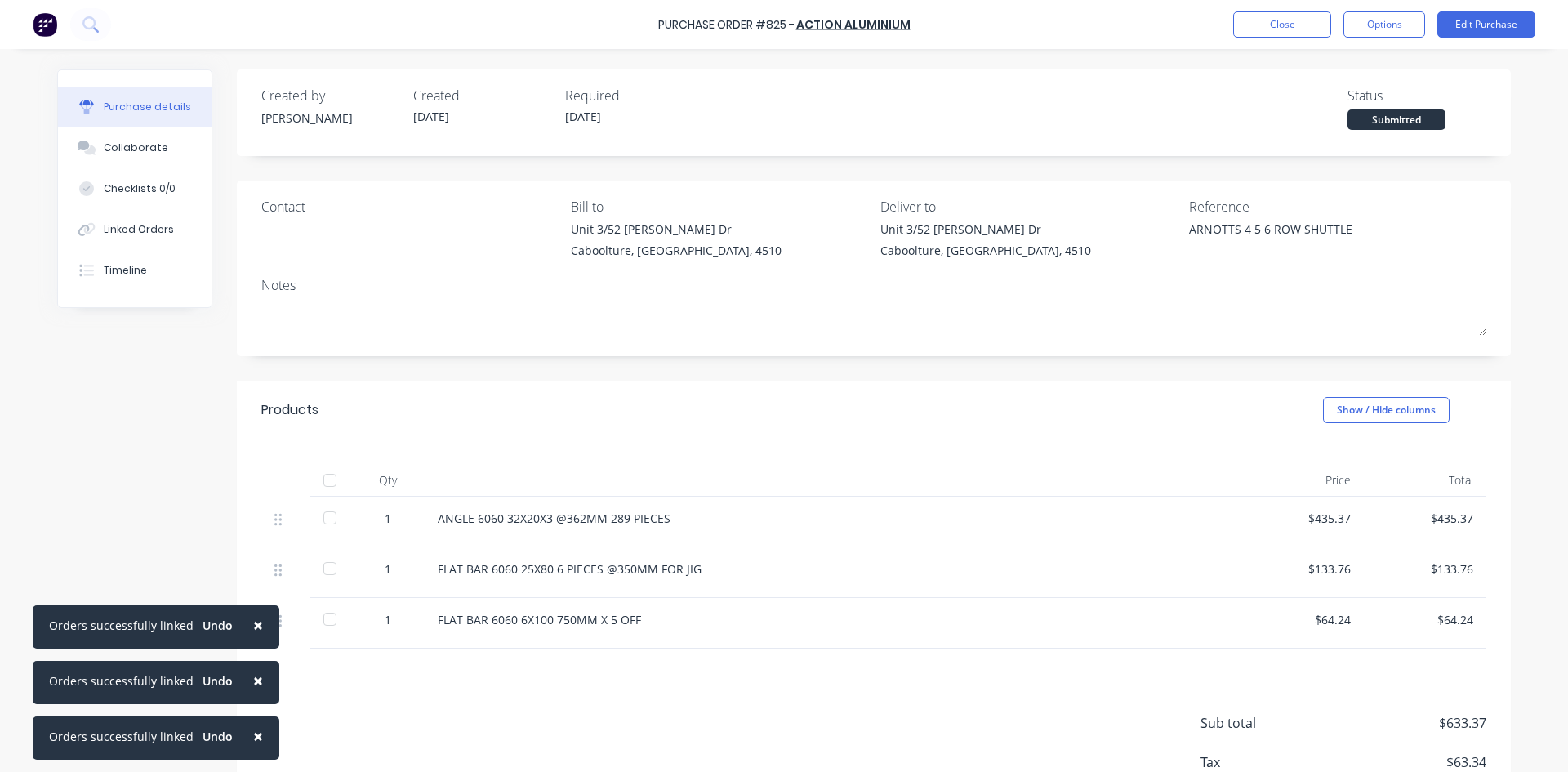
click at [328, 479] on div at bounding box center [330, 480] width 32 height 32
type textarea "x"
click at [163, 229] on button "Linked Orders" at bounding box center [135, 229] width 154 height 41
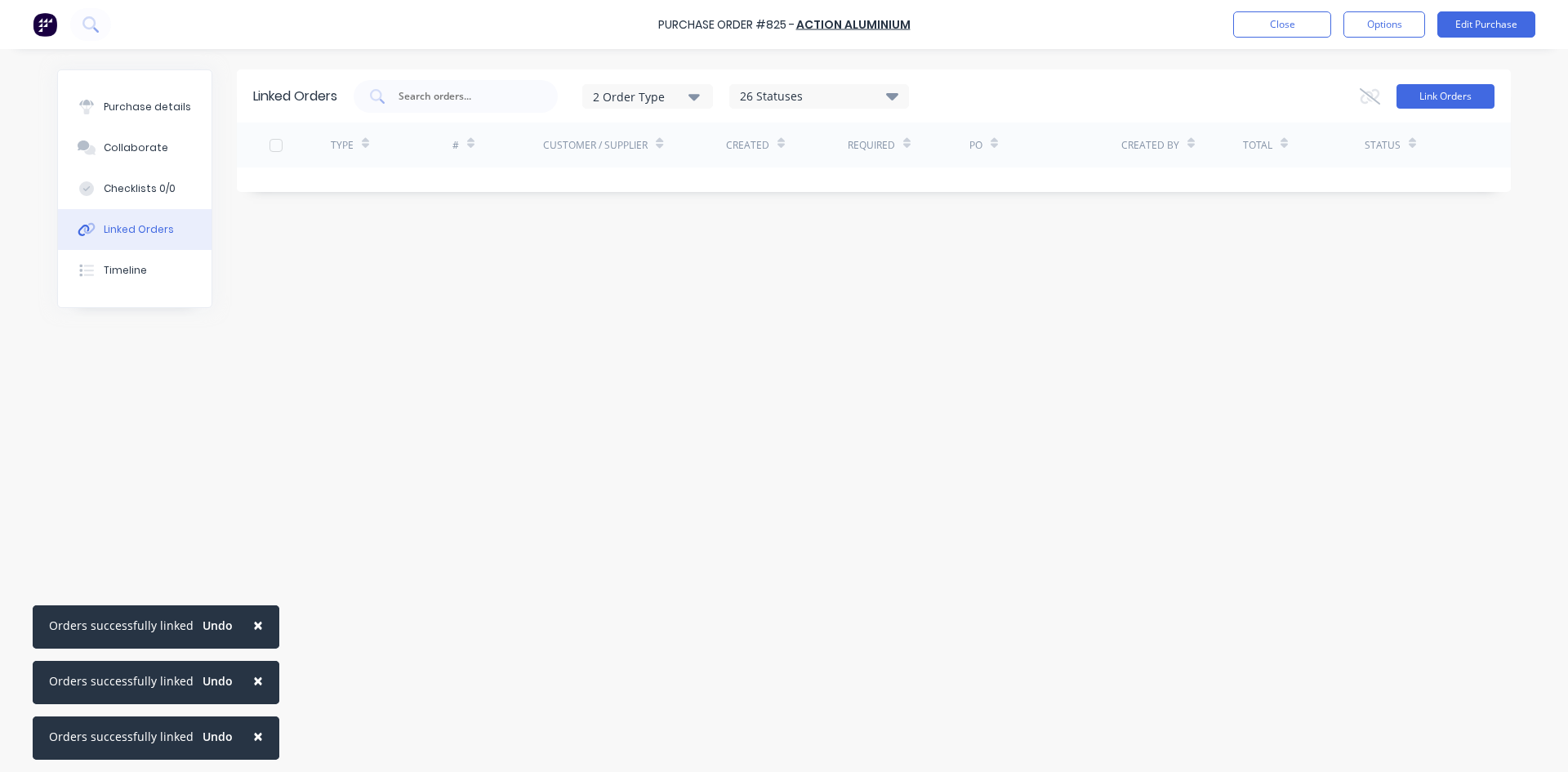
click at [1428, 98] on button "Link Orders" at bounding box center [1446, 96] width 98 height 25
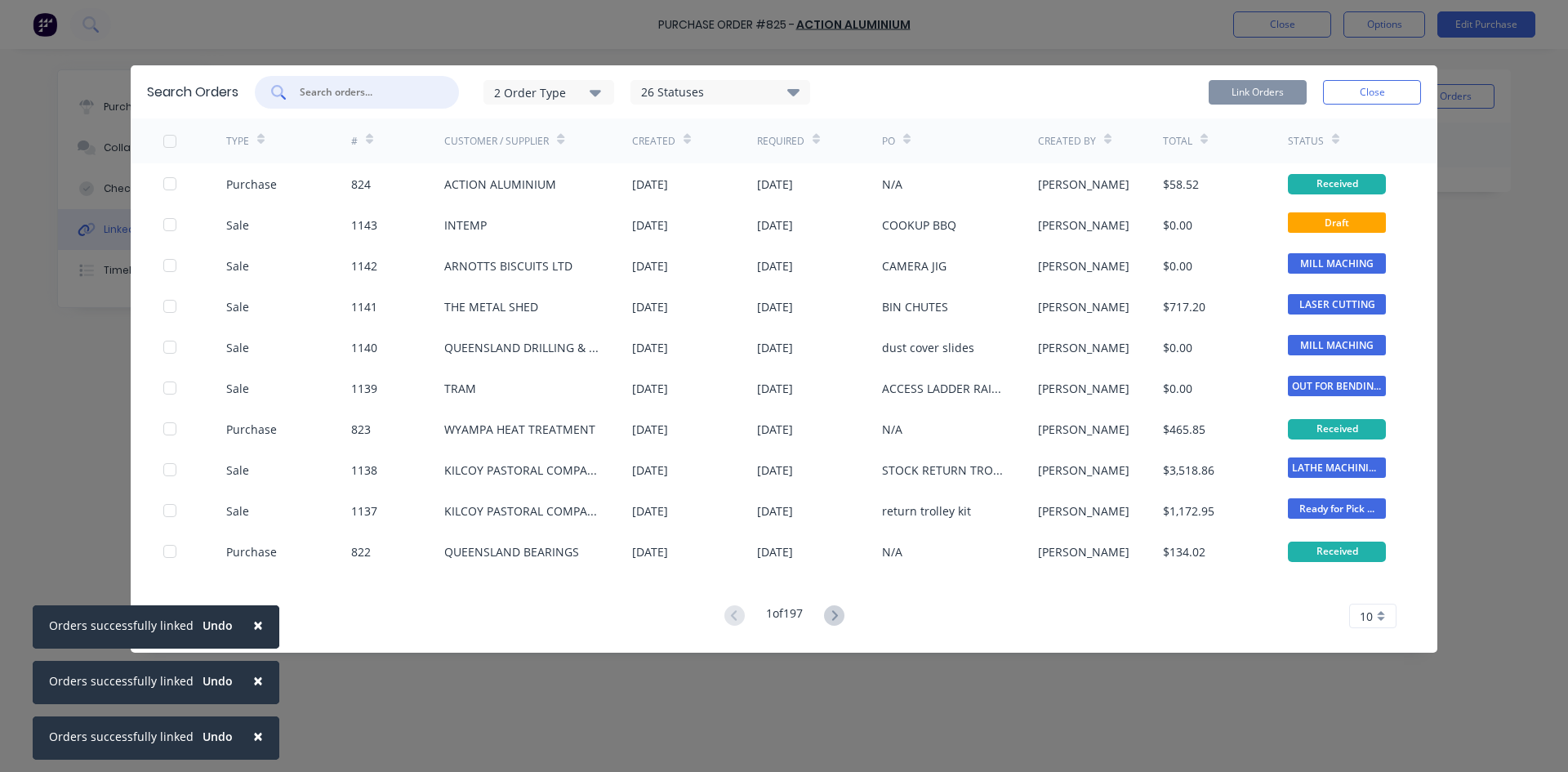
click at [344, 92] on input "text" at bounding box center [366, 92] width 136 height 16
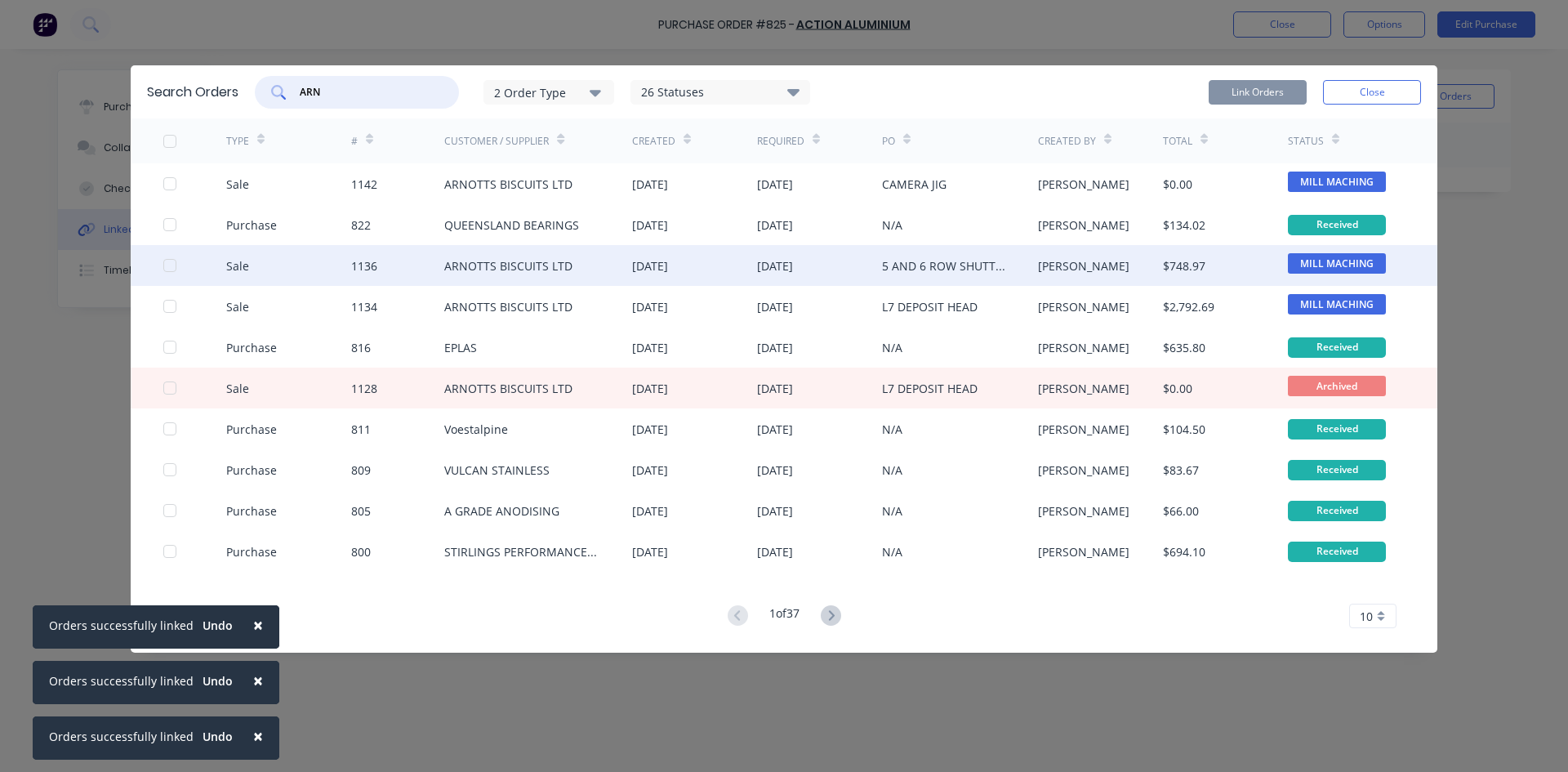
click at [168, 267] on div at bounding box center [170, 266] width 32 height 32
type input "ARN"
click at [1275, 97] on button "Link Orders" at bounding box center [1257, 93] width 98 height 25
